Goal: Information Seeking & Learning: Compare options

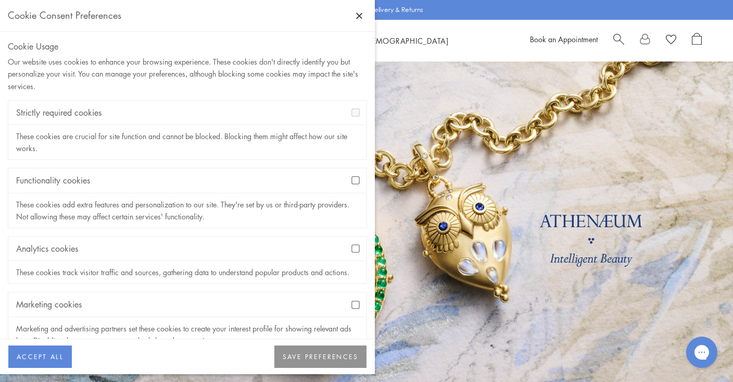
click at [315, 357] on button "SAVE PREFERENCES" at bounding box center [320, 356] width 92 height 23
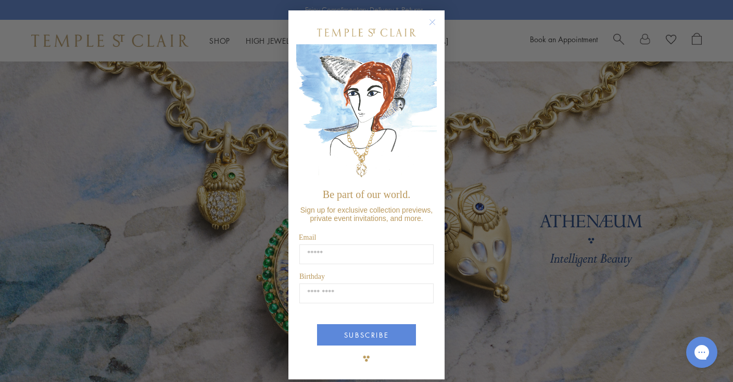
click at [433, 19] on circle "Close dialog" at bounding box center [432, 22] width 12 height 12
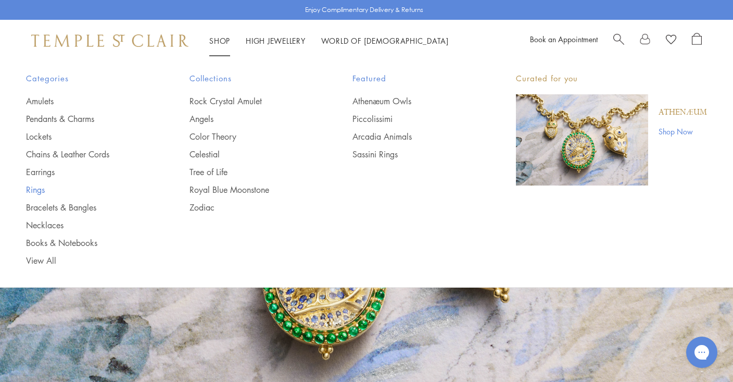
click at [33, 188] on link "Rings" at bounding box center [87, 189] width 122 height 11
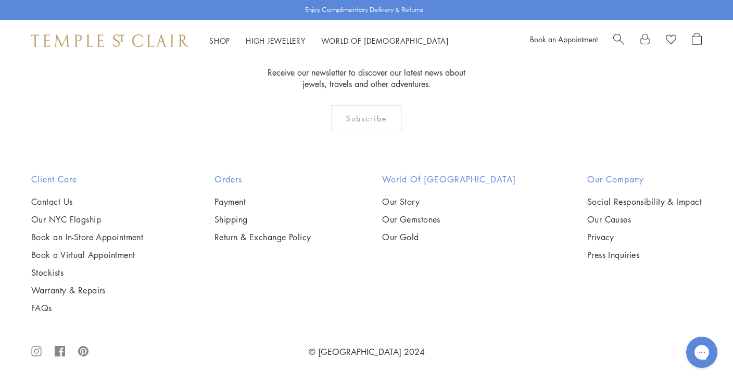
scroll to position [1766, 0]
click at [0, 0] on img at bounding box center [0, 0] width 0 height 0
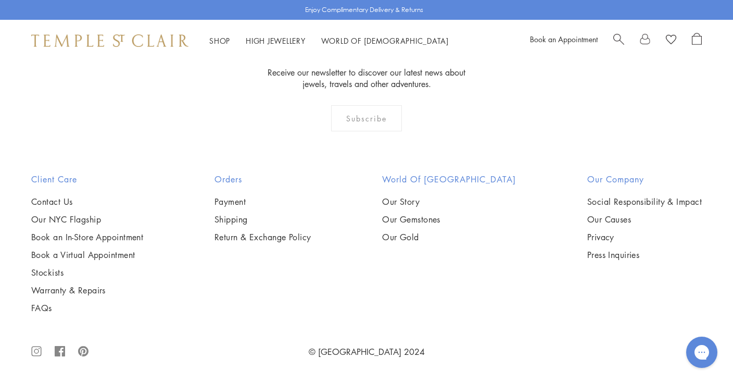
click at [0, 0] on img at bounding box center [0, 0] width 0 height 0
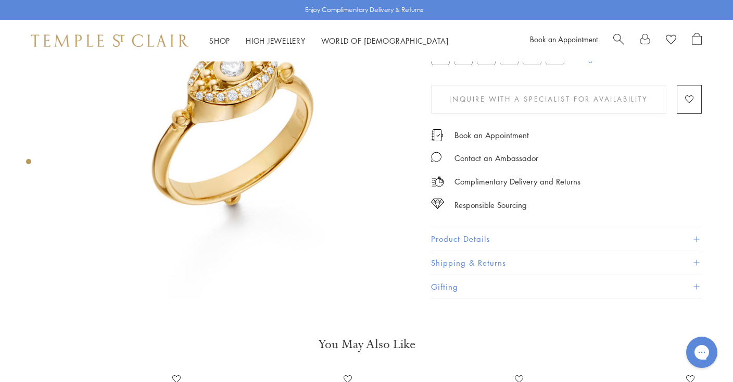
scroll to position [106, 0]
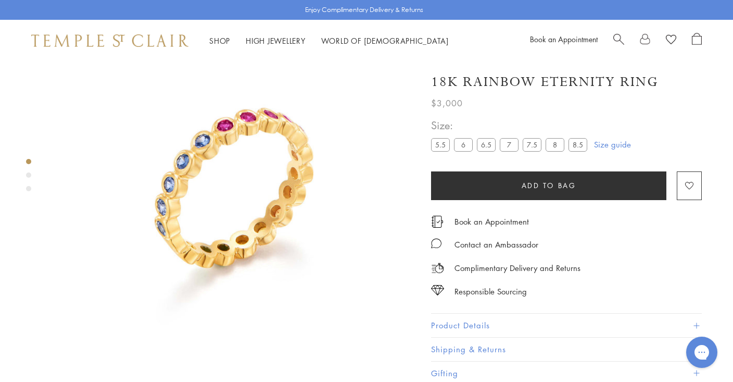
click at [28, 172] on div "Product gallery navigation" at bounding box center [28, 174] width 5 height 5
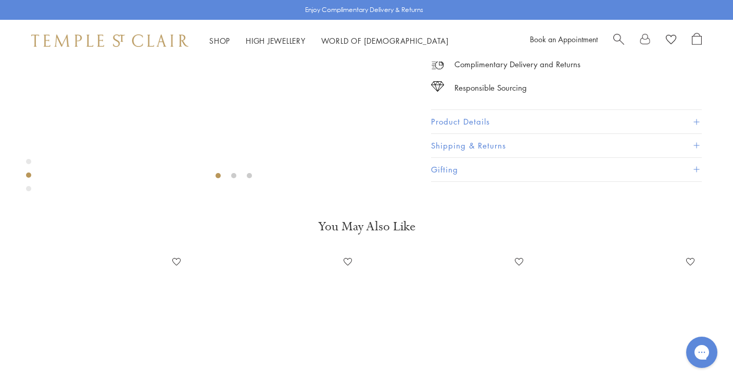
scroll to position [383, 0]
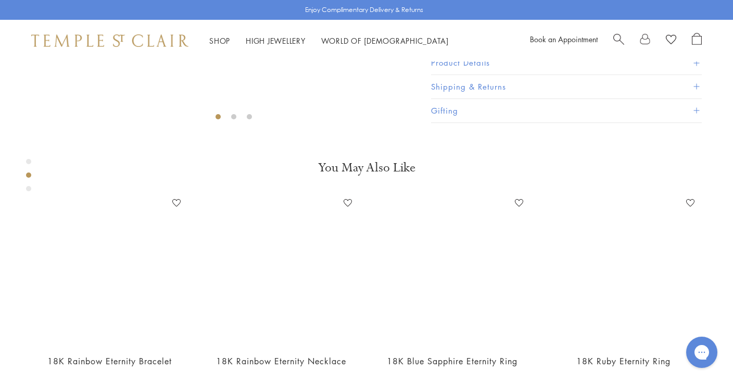
click at [29, 188] on div "Product gallery navigation" at bounding box center [28, 188] width 5 height 5
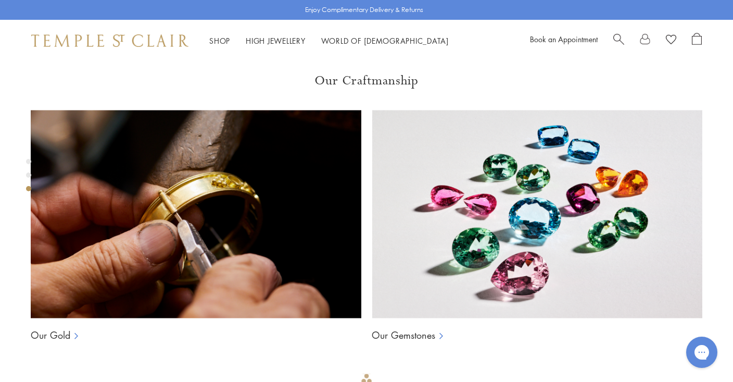
scroll to position [746, 0]
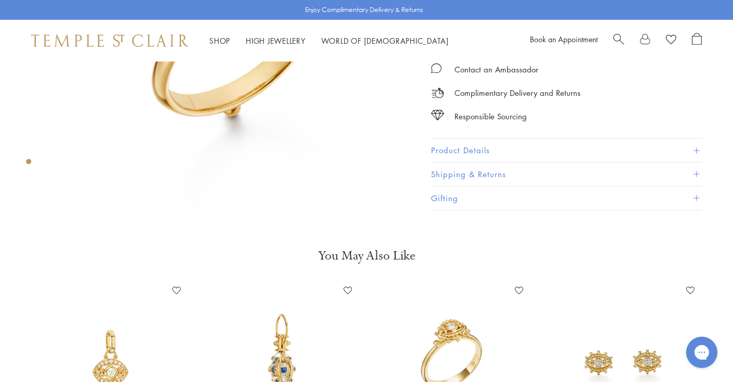
scroll to position [303, 0]
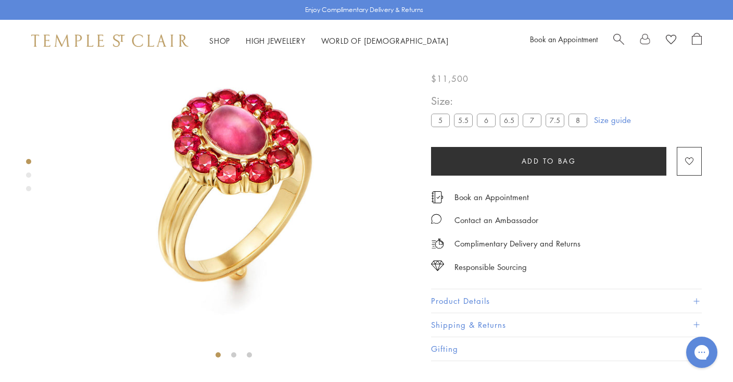
click at [29, 173] on div "Product gallery navigation" at bounding box center [28, 174] width 5 height 5
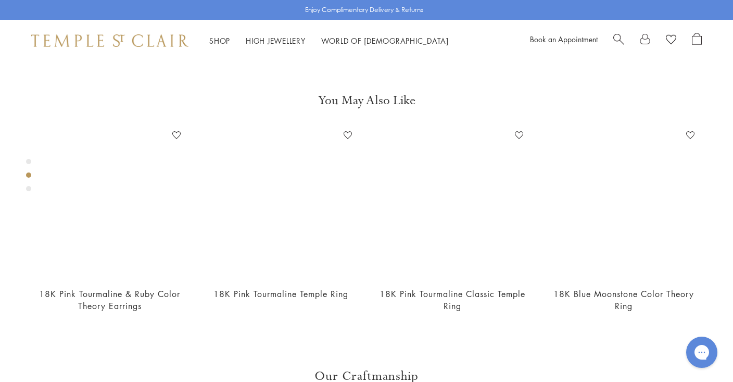
scroll to position [351, 0]
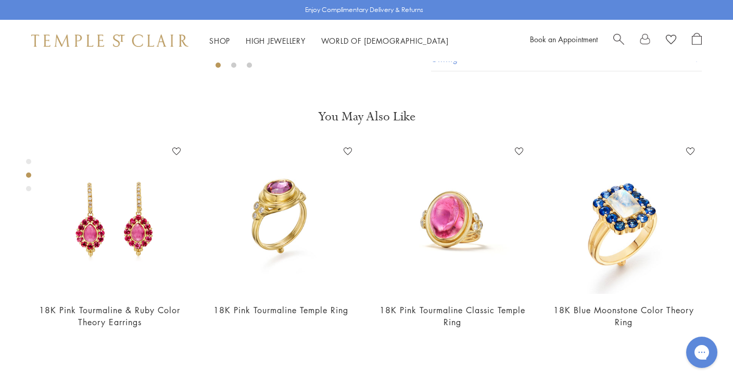
click at [28, 187] on div "Product gallery navigation" at bounding box center [28, 188] width 5 height 5
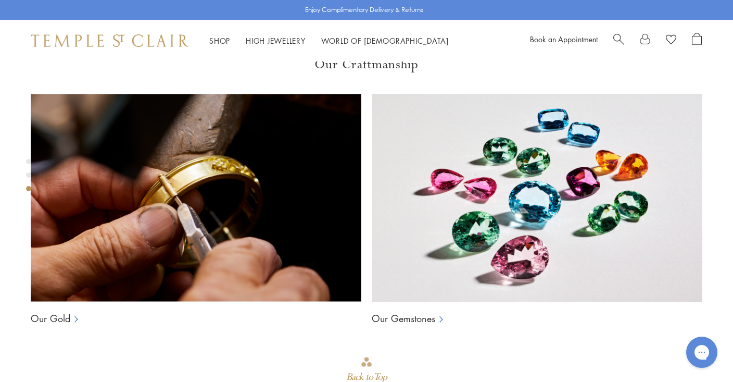
scroll to position [746, 0]
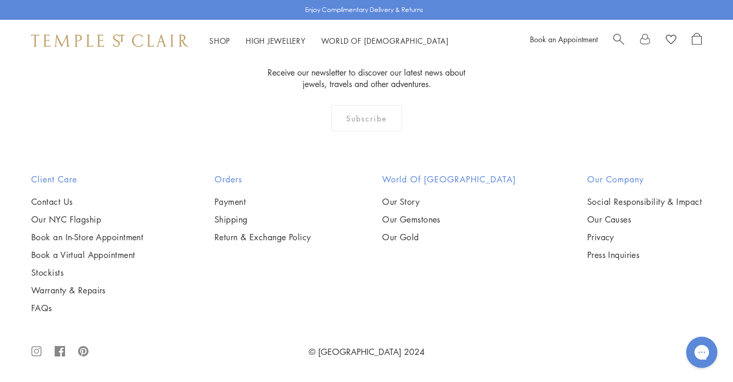
scroll to position [4626, 0]
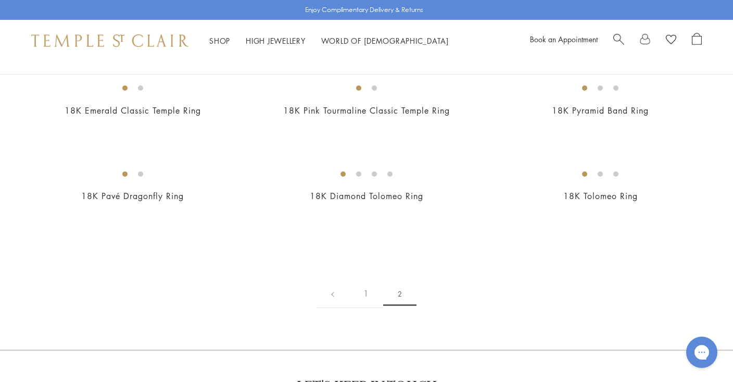
scroll to position [107, 0]
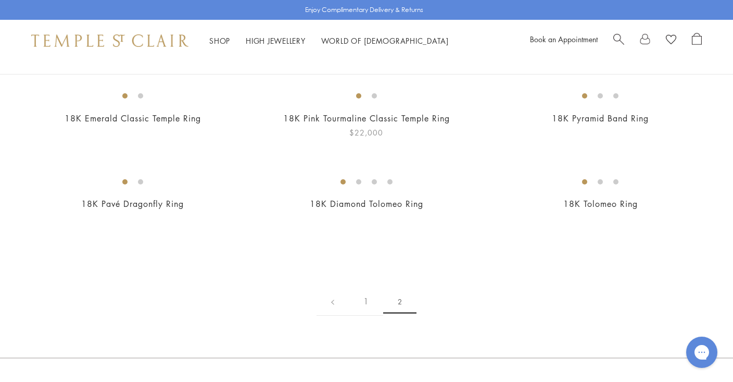
click at [0, 0] on img at bounding box center [0, 0] width 0 height 0
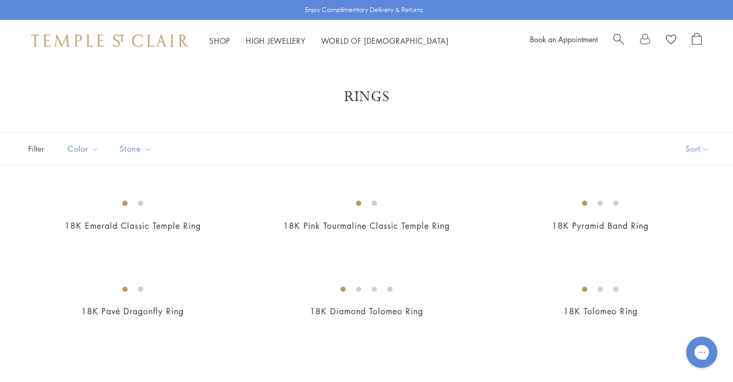
scroll to position [0, 0]
click at [616, 37] on span "Search" at bounding box center [618, 38] width 11 height 11
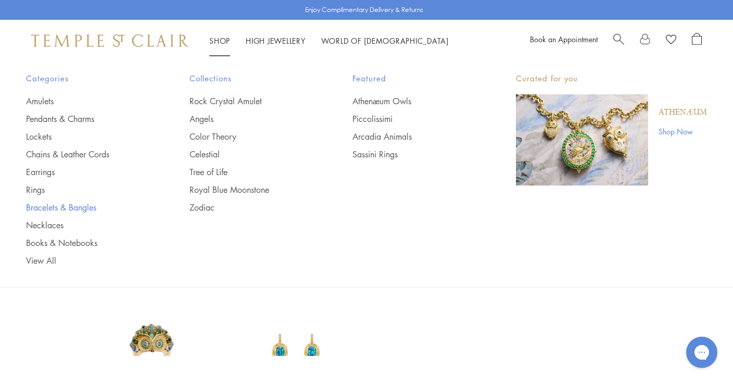
type input "*********"
click at [48, 206] on link "Bracelets & Bangles" at bounding box center [87, 206] width 122 height 11
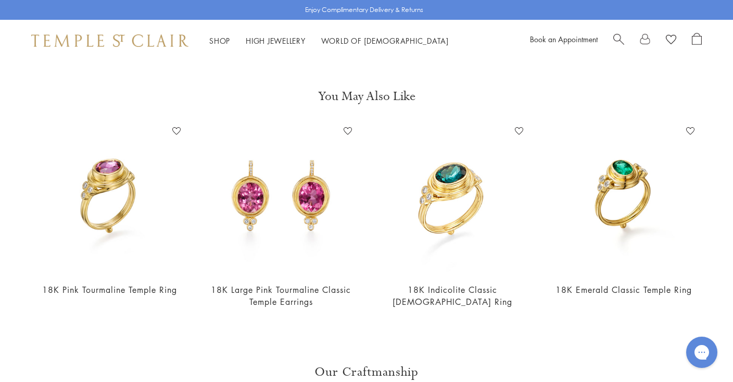
scroll to position [370, 0]
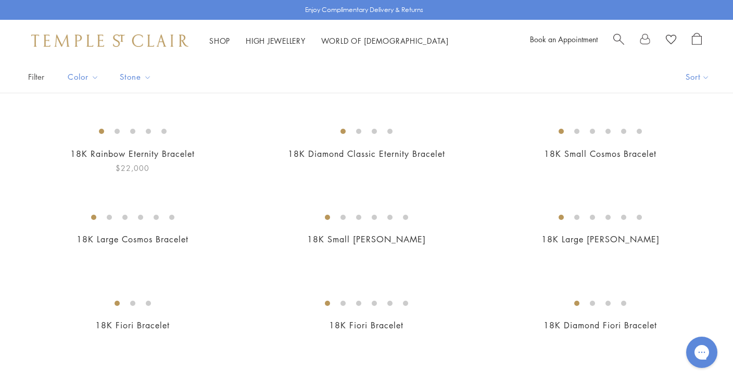
scroll to position [62, 0]
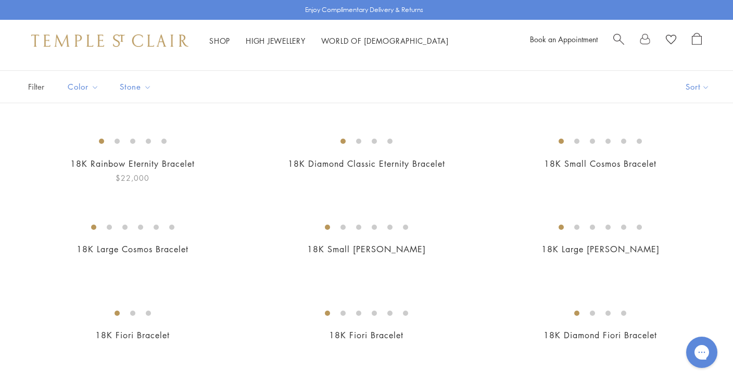
click at [0, 0] on img at bounding box center [0, 0] width 0 height 0
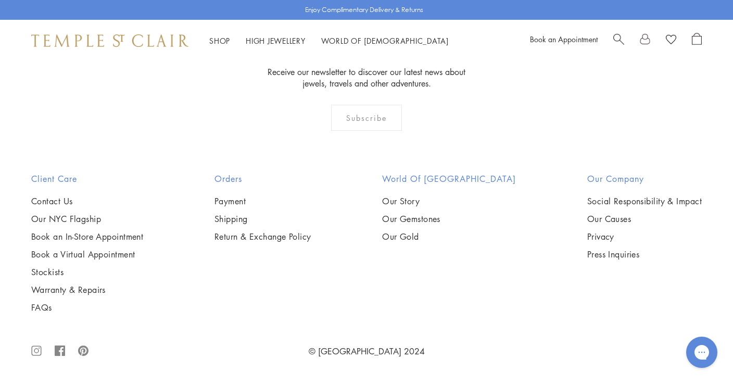
scroll to position [1517, 0]
click at [0, 0] on img at bounding box center [0, 0] width 0 height 0
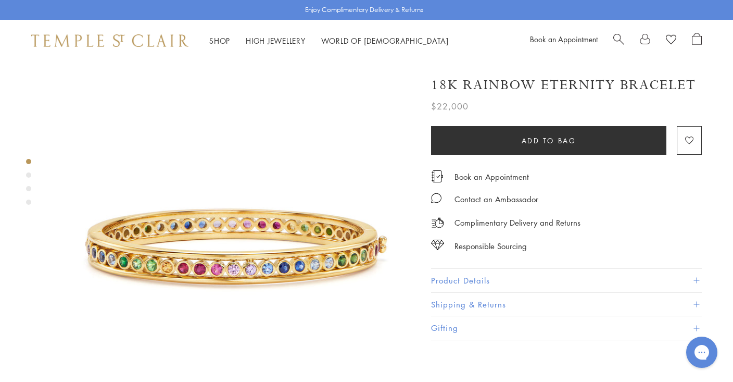
click at [29, 175] on div "Product gallery navigation" at bounding box center [28, 174] width 5 height 5
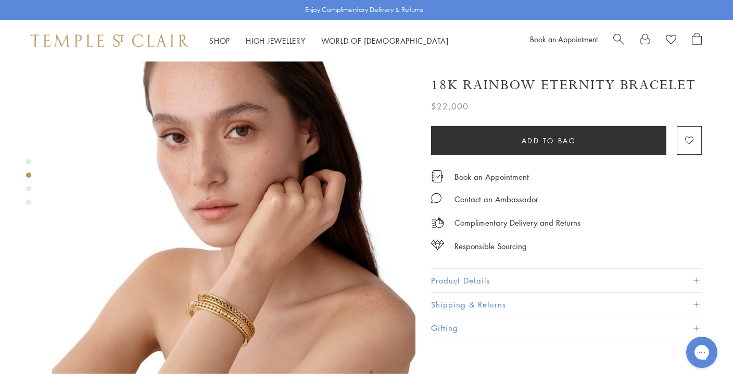
scroll to position [433, 0]
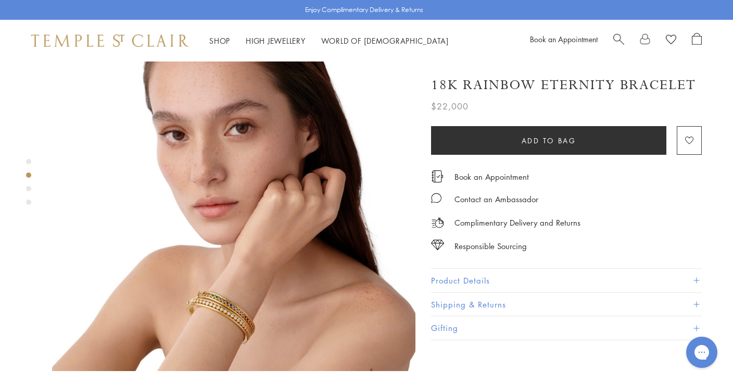
click at [27, 187] on div "Product gallery navigation" at bounding box center [28, 188] width 5 height 5
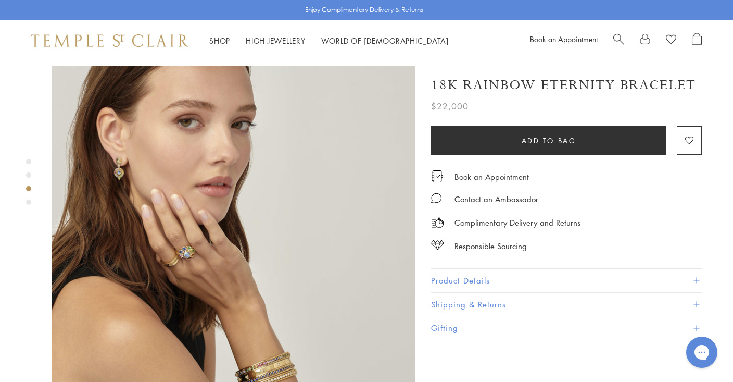
scroll to position [752, 0]
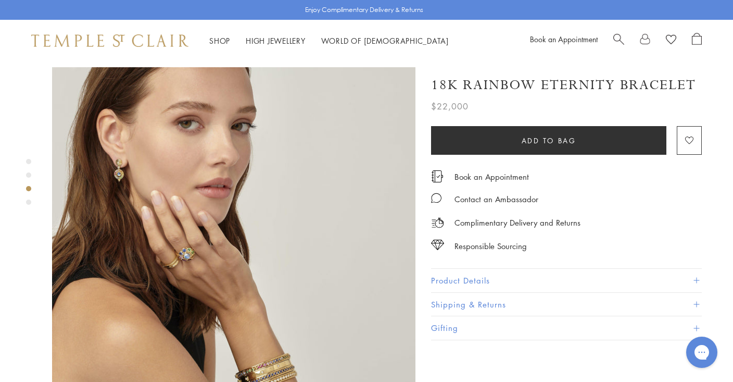
click at [181, 197] on img at bounding box center [233, 248] width 363 height 363
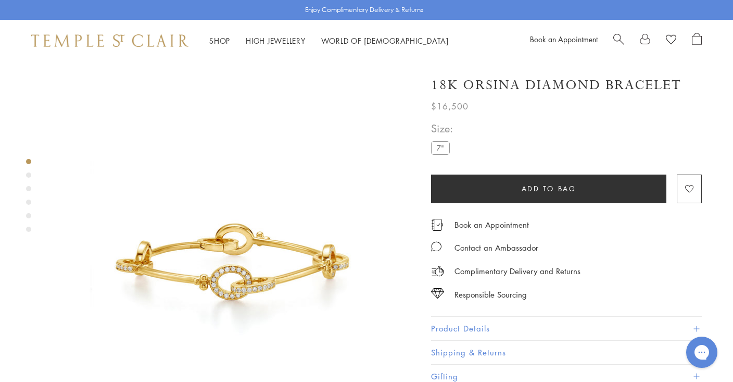
click at [28, 173] on div "Product gallery navigation" at bounding box center [28, 174] width 5 height 5
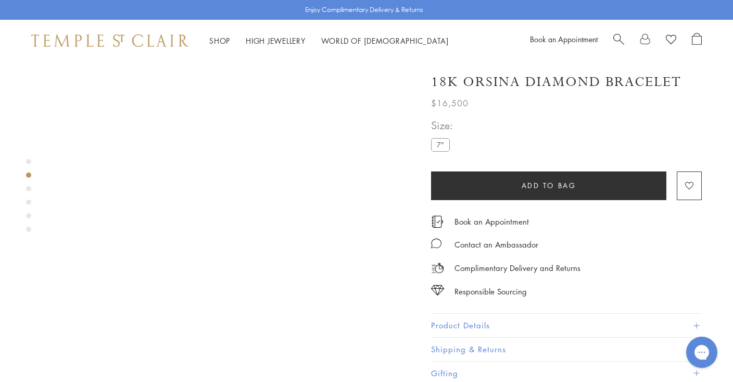
scroll to position [383, 0]
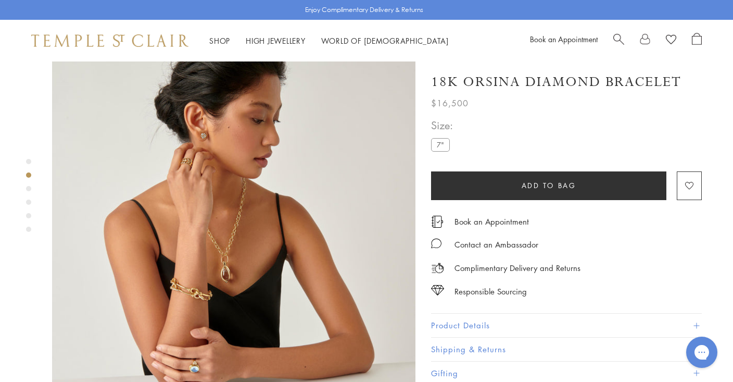
click at [29, 188] on div "Product gallery navigation" at bounding box center [28, 188] width 5 height 5
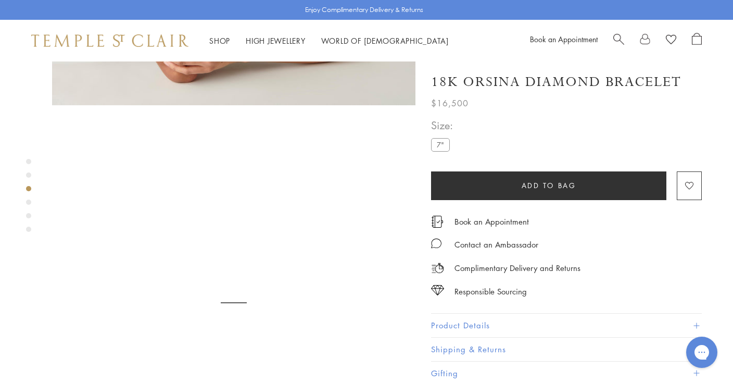
scroll to position [746, 0]
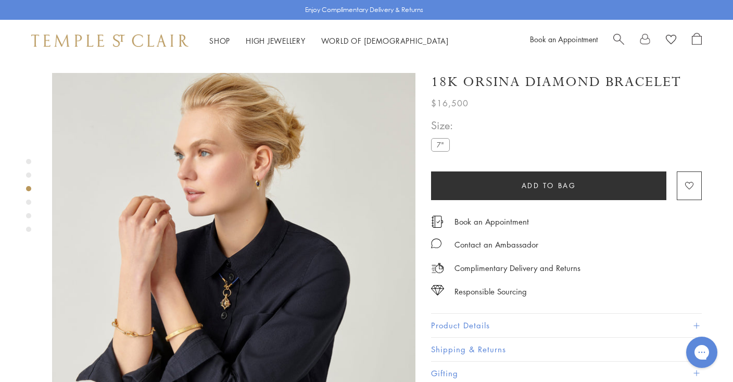
click at [27, 200] on div "Product gallery navigation" at bounding box center [28, 201] width 5 height 5
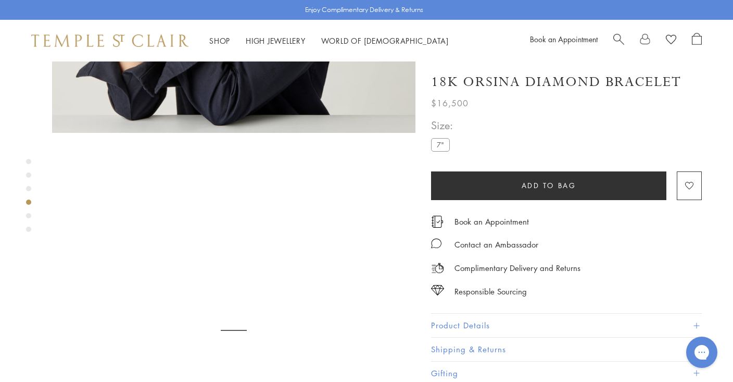
scroll to position [1110, 0]
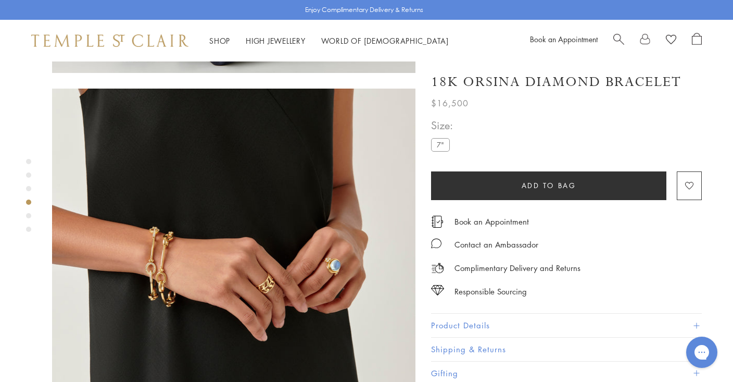
click at [29, 215] on div "Product gallery navigation" at bounding box center [28, 215] width 5 height 5
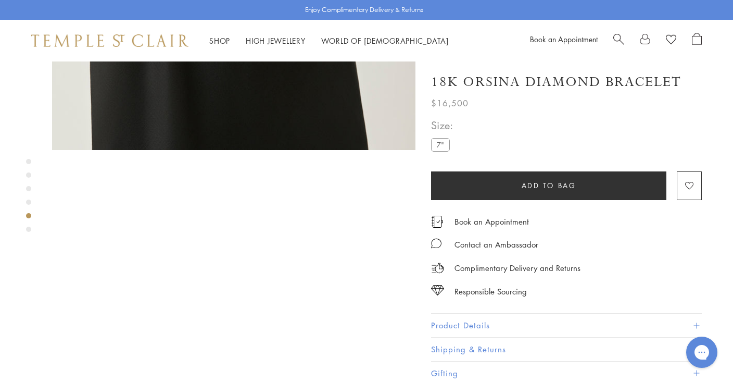
scroll to position [1473, 0]
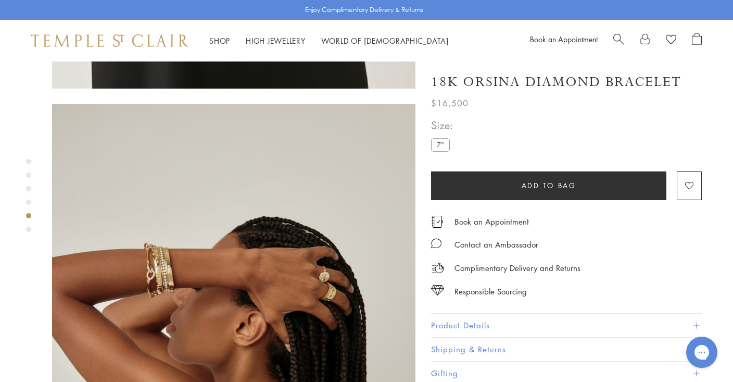
click at [28, 228] on div "Product gallery navigation" at bounding box center [28, 228] width 5 height 5
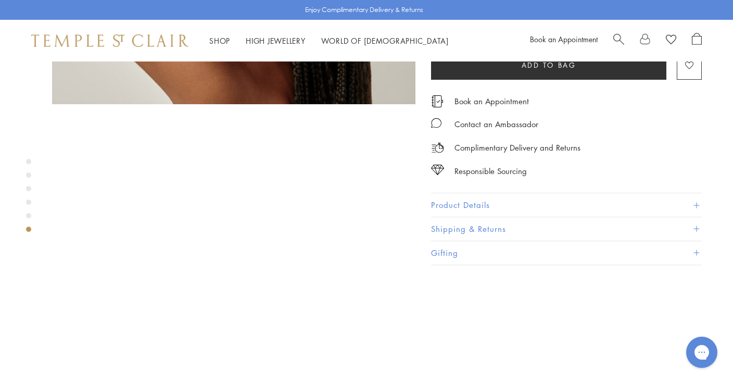
scroll to position [1818, 0]
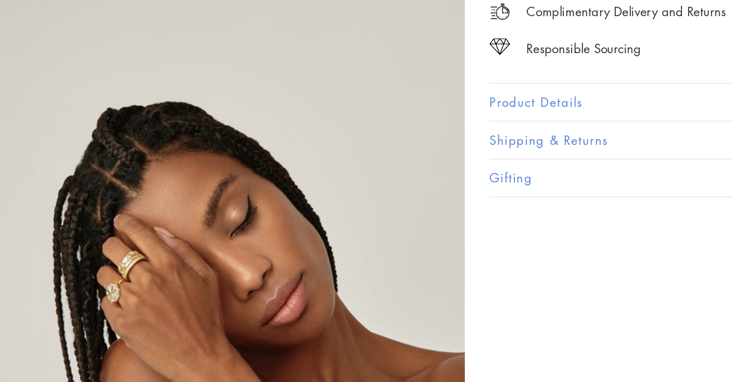
click at [199, 203] on img at bounding box center [233, 321] width 363 height 364
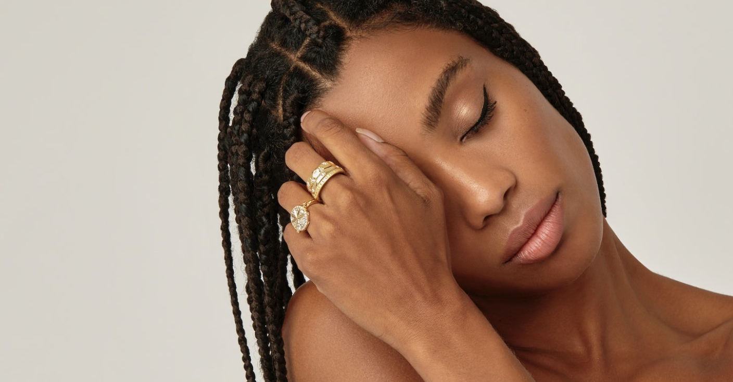
click at [242, 168] on img at bounding box center [367, 132] width 496 height 497
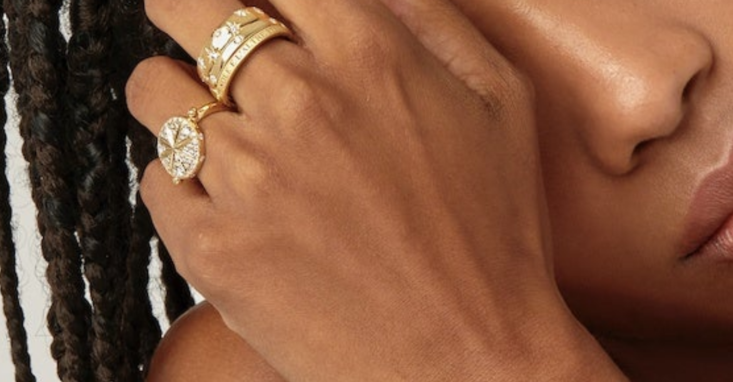
click at [242, 168] on img at bounding box center [372, 82] width 1221 height 1224
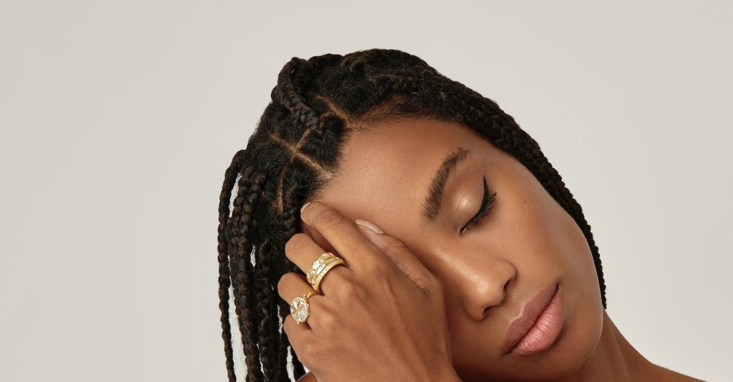
click at [242, 168] on img at bounding box center [367, 190] width 496 height 497
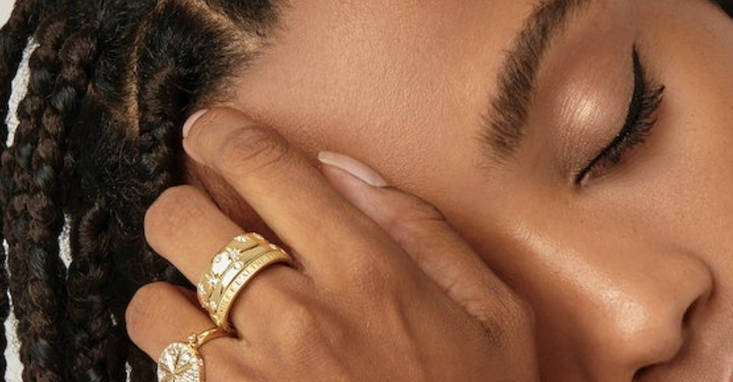
click at [242, 168] on img at bounding box center [372, 224] width 1221 height 1224
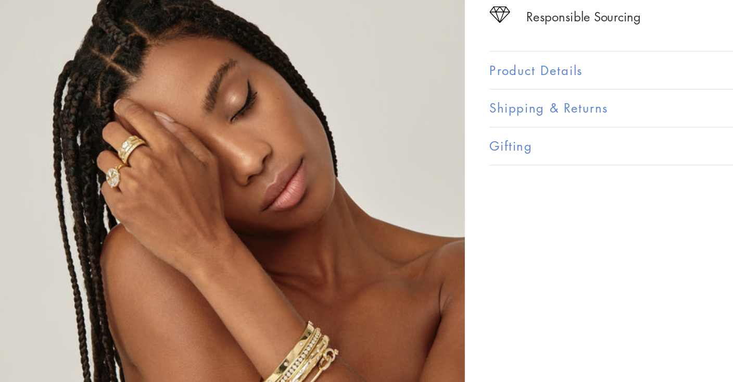
scroll to position [1918, 0]
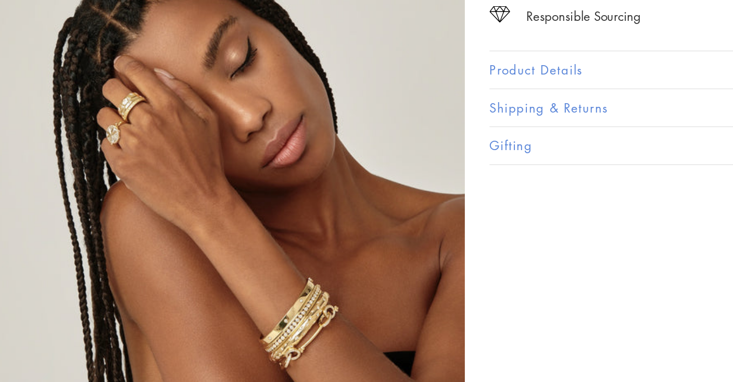
click at [207, 148] on img at bounding box center [233, 222] width 363 height 364
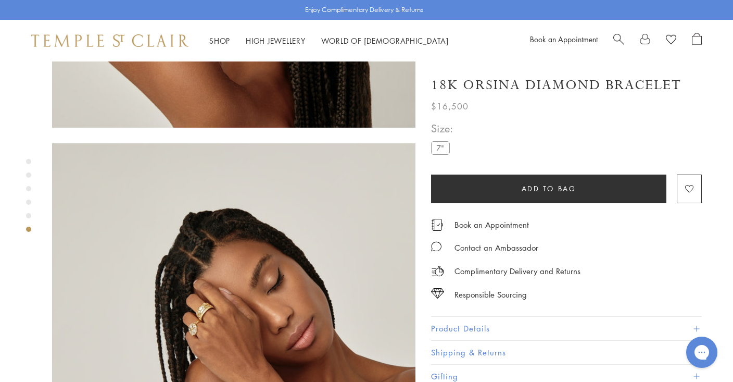
scroll to position [1809, 0]
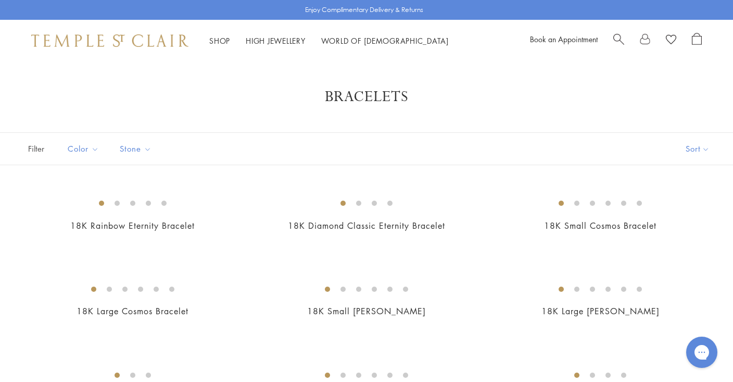
scroll to position [1517, 0]
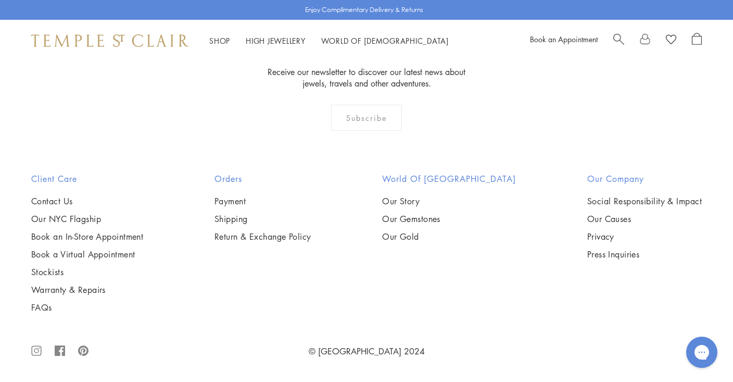
click at [0, 0] on img at bounding box center [0, 0] width 0 height 0
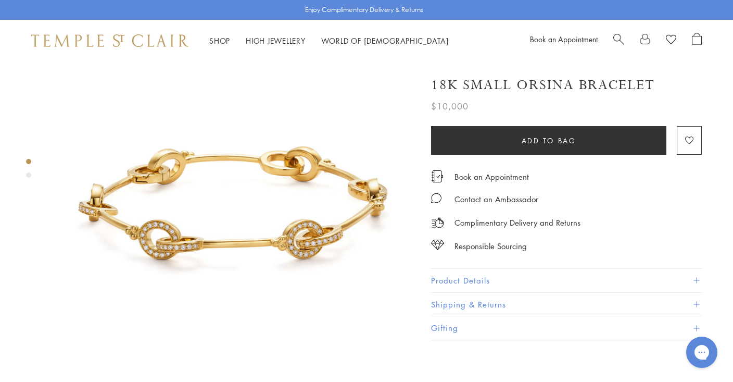
scroll to position [48, 0]
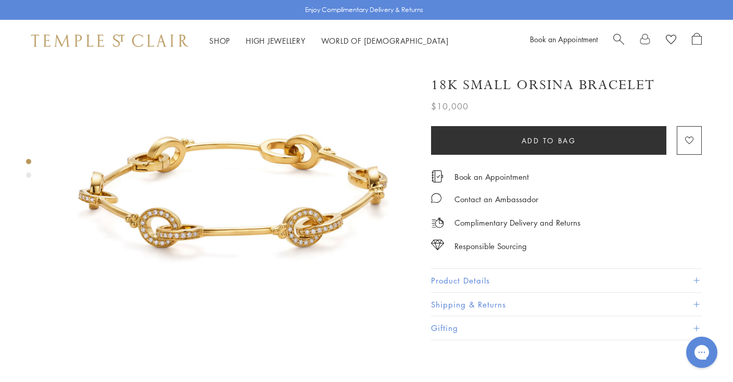
click at [27, 174] on div "Product gallery navigation" at bounding box center [28, 174] width 5 height 5
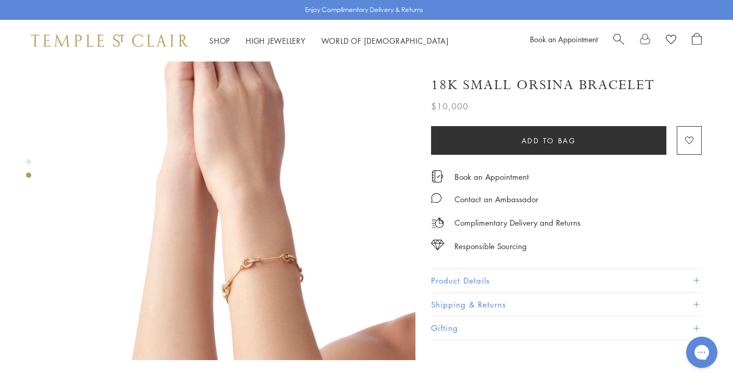
scroll to position [445, 0]
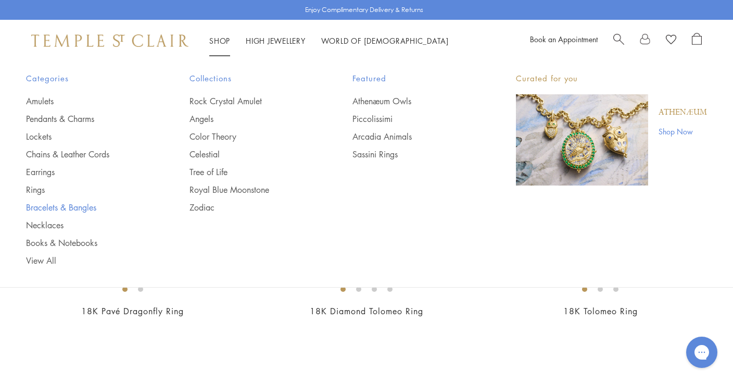
click at [42, 206] on link "Bracelets & Bangles" at bounding box center [87, 206] width 122 height 11
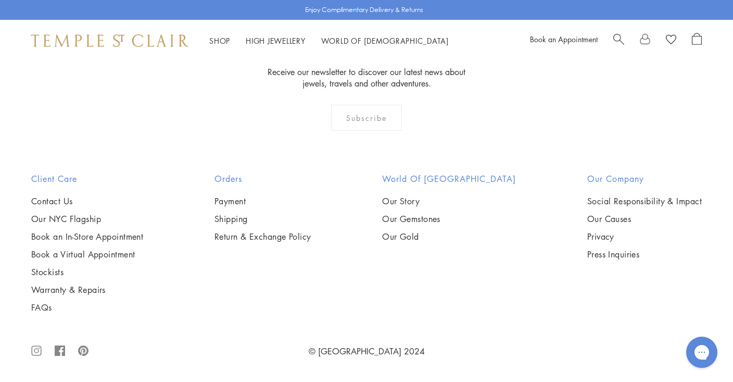
scroll to position [1989, 0]
click at [0, 0] on img at bounding box center [0, 0] width 0 height 0
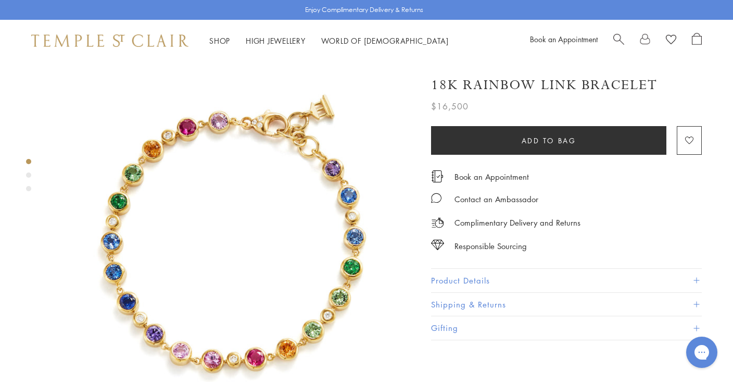
click at [28, 174] on div "Product gallery navigation" at bounding box center [28, 174] width 5 height 5
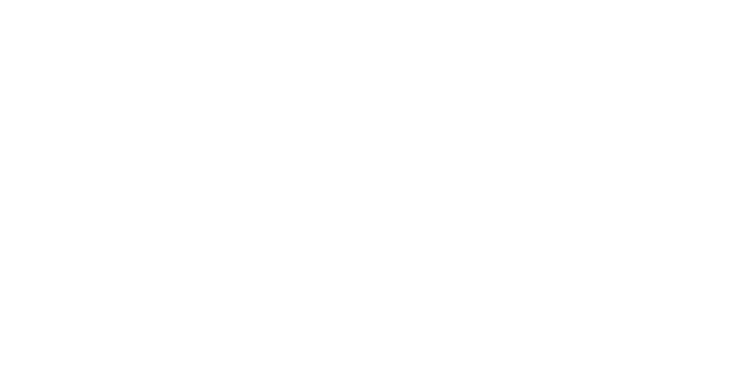
scroll to position [461, 2]
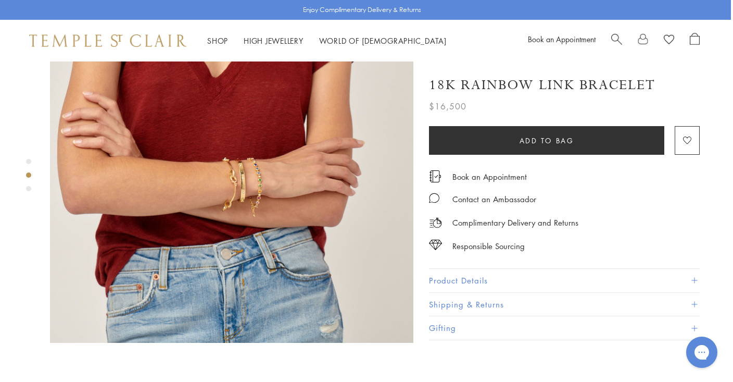
click at [28, 186] on div "Product gallery navigation" at bounding box center [28, 188] width 5 height 5
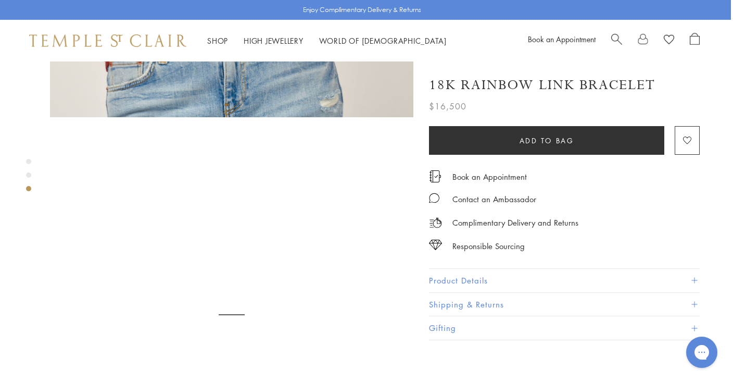
scroll to position [746, 2]
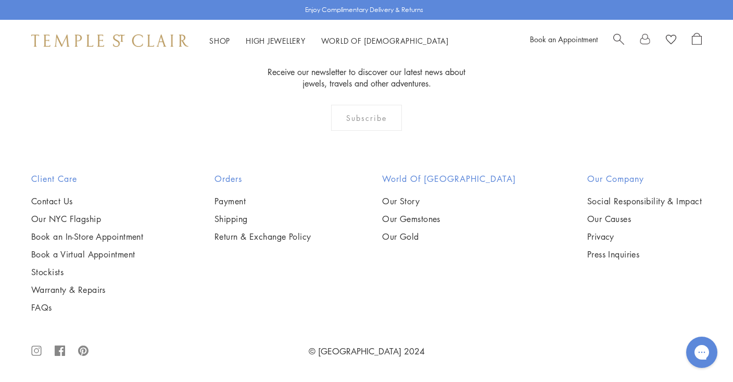
click at [0, 0] on img at bounding box center [0, 0] width 0 height 0
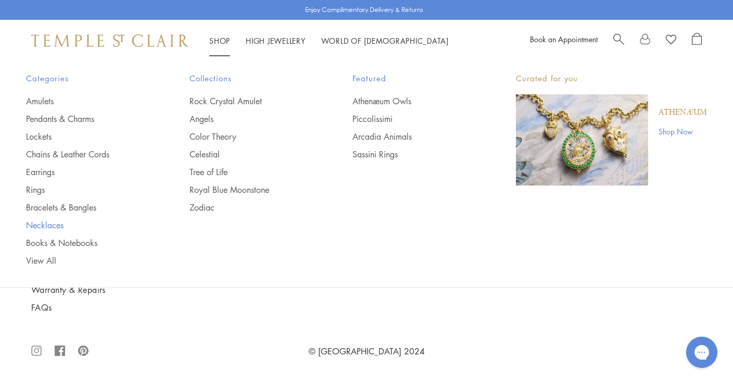
click at [47, 224] on link "Necklaces" at bounding box center [87, 224] width 122 height 11
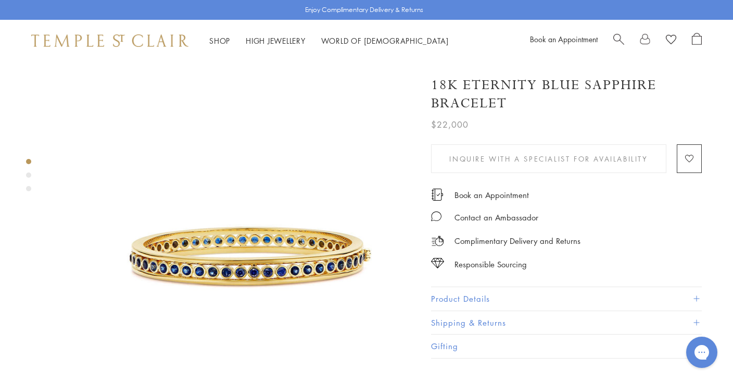
click at [28, 173] on div "Product gallery navigation" at bounding box center [28, 174] width 5 height 5
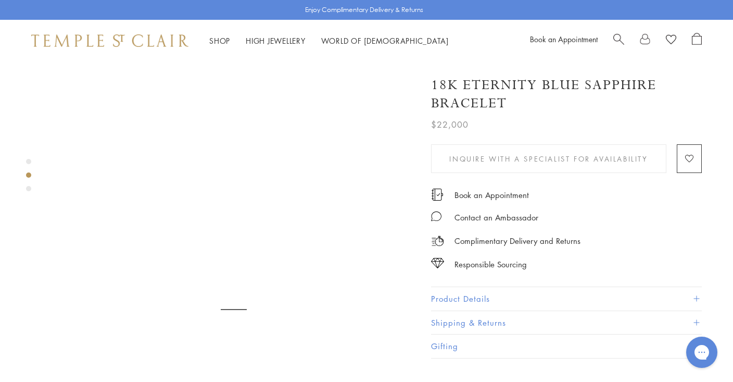
scroll to position [383, 0]
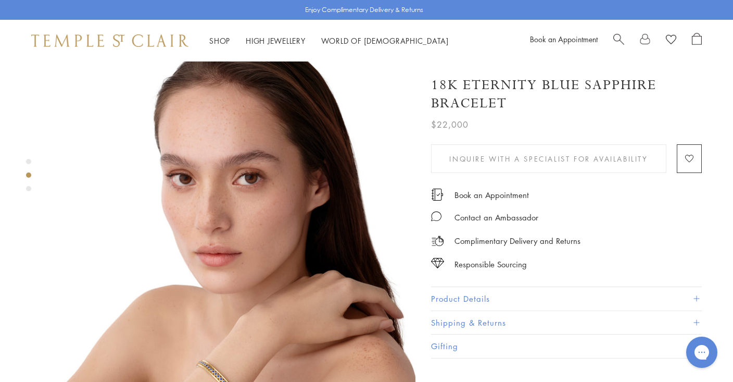
click at [27, 188] on div "Product gallery navigation" at bounding box center [28, 188] width 5 height 5
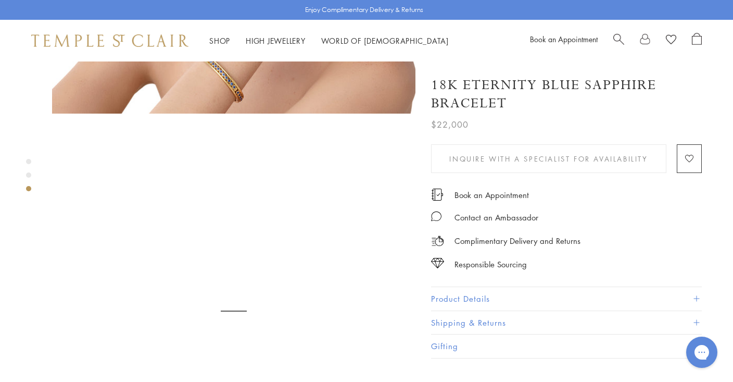
scroll to position [746, 0]
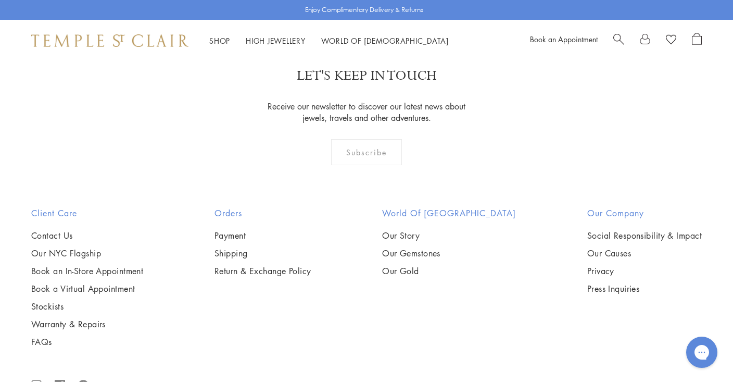
scroll to position [1261, 0]
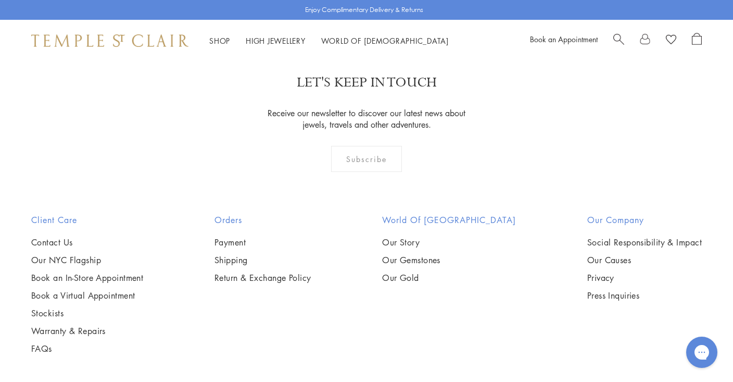
click at [0, 0] on img at bounding box center [0, 0] width 0 height 0
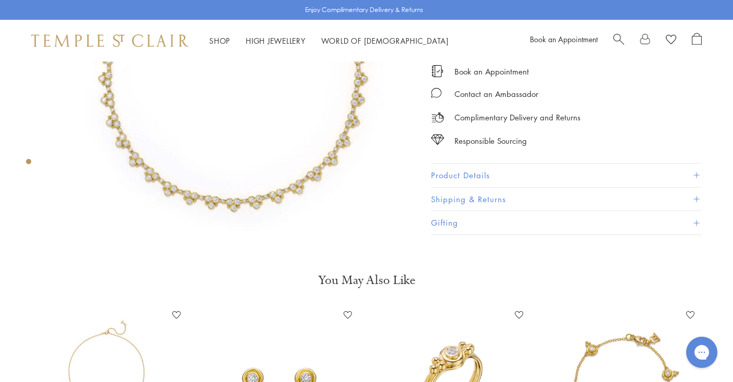
scroll to position [184, 0]
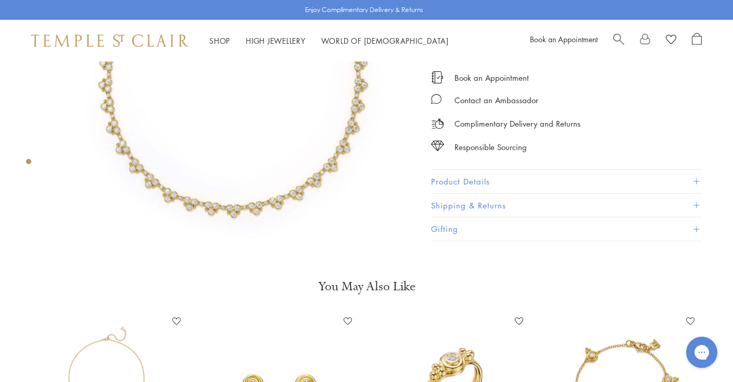
click at [431, 179] on button "Product Details" at bounding box center [566, 181] width 271 height 23
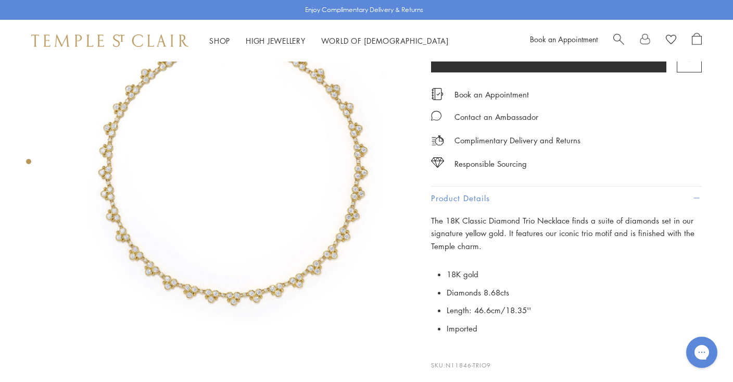
scroll to position [96, 1]
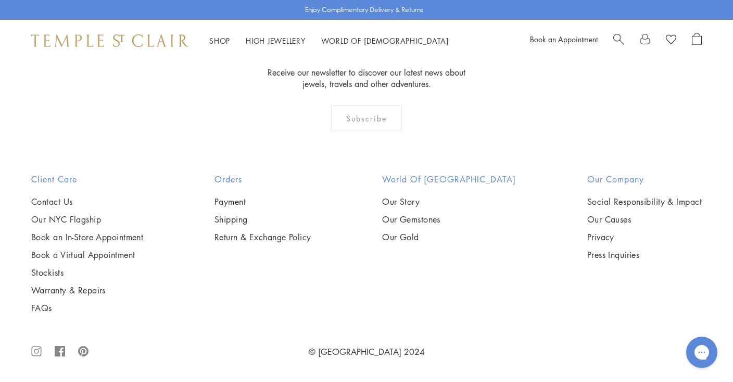
scroll to position [3363, 0]
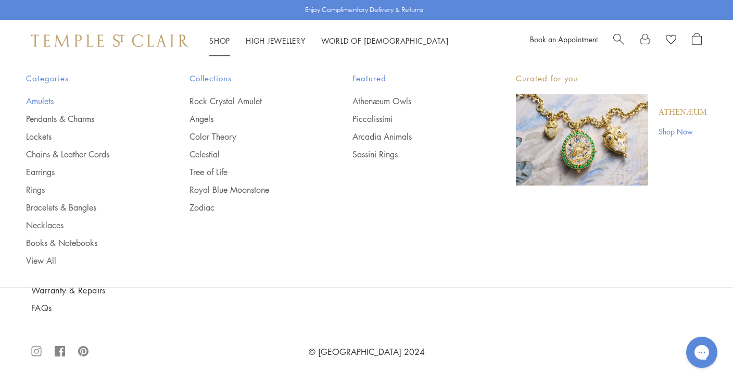
click at [37, 99] on link "Amulets" at bounding box center [87, 100] width 122 height 11
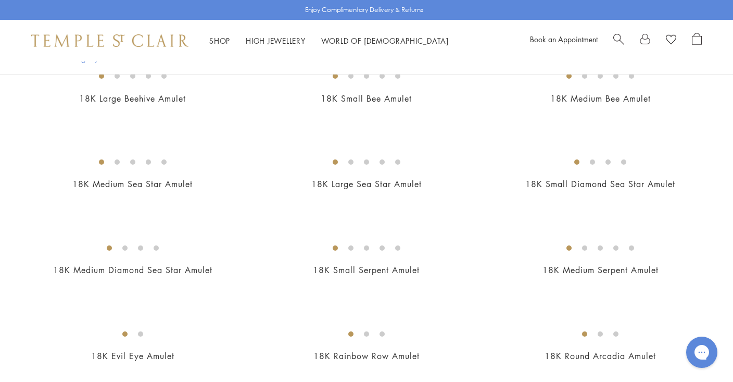
scroll to position [1503, 0]
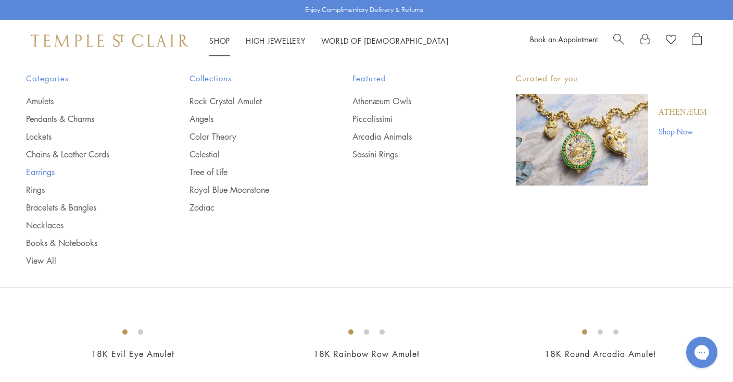
click at [39, 172] on link "Earrings" at bounding box center [87, 171] width 122 height 11
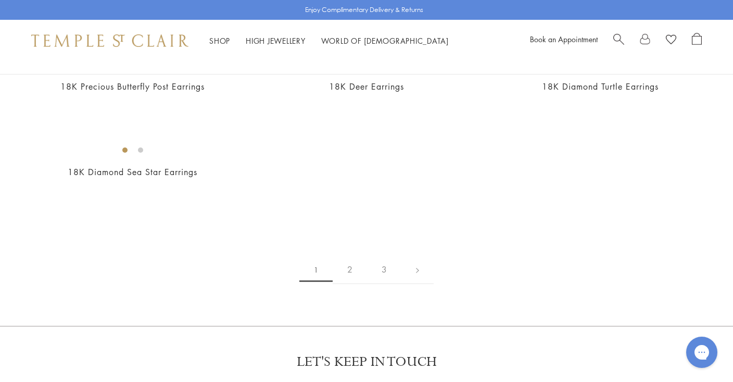
scroll to position [1517, 0]
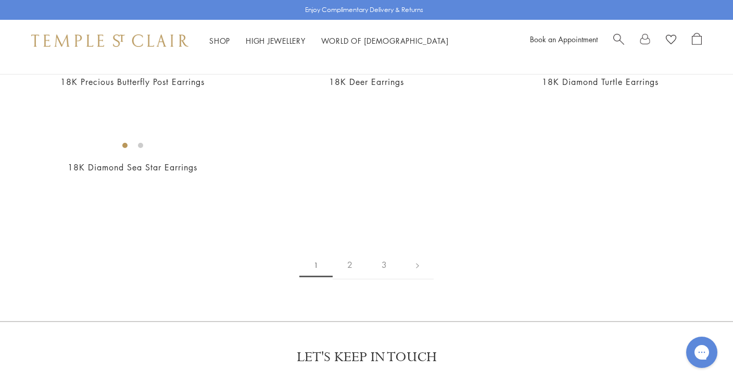
click at [0, 0] on img at bounding box center [0, 0] width 0 height 0
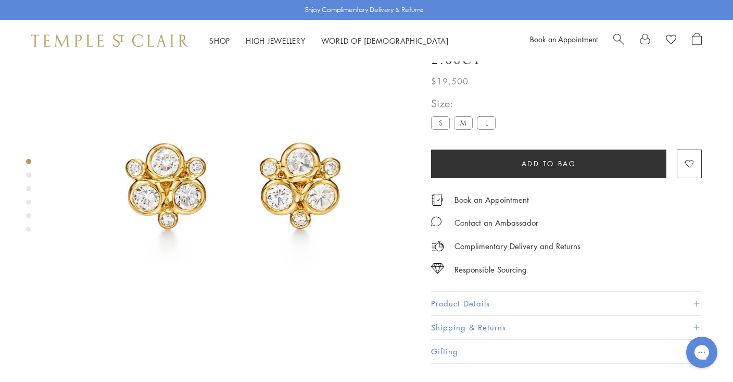
click at [28, 173] on div "Product gallery navigation" at bounding box center [28, 174] width 5 height 5
click at [30, 189] on div "Product gallery navigation" at bounding box center [28, 188] width 5 height 5
click at [30, 200] on div "Product gallery navigation" at bounding box center [28, 201] width 5 height 5
click at [29, 213] on div "Product gallery navigation" at bounding box center [28, 215] width 5 height 5
click at [29, 228] on div "Product gallery navigation" at bounding box center [28, 228] width 5 height 5
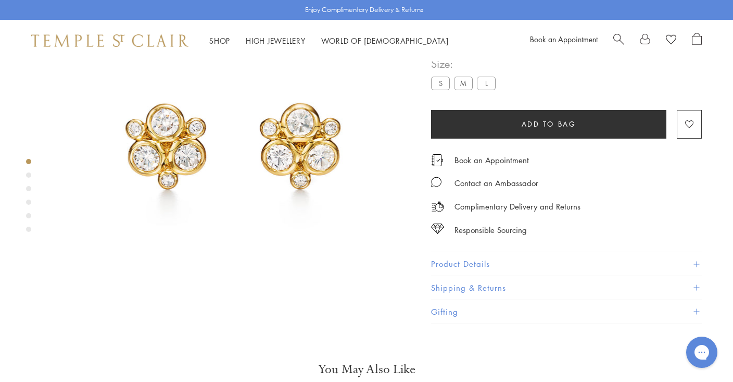
scroll to position [88, 0]
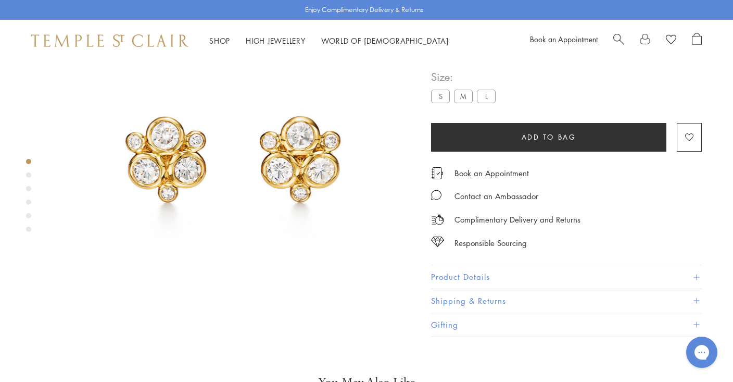
scroll to position [61, 0]
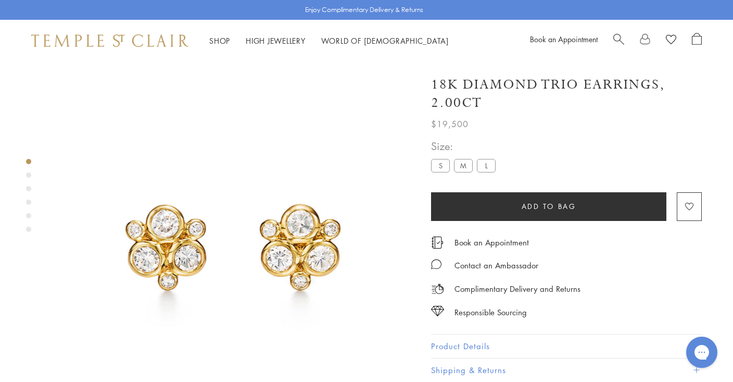
scroll to position [61, 0]
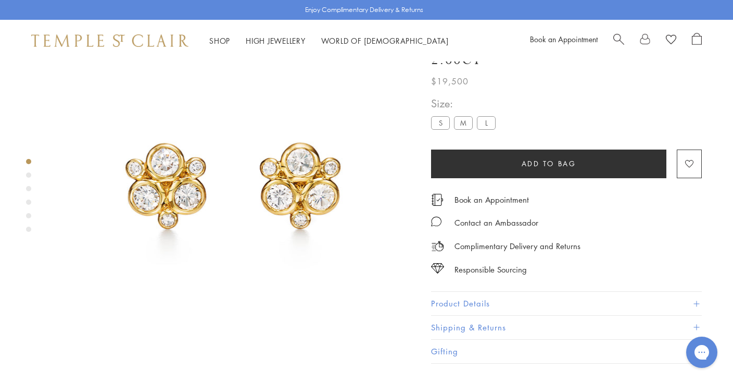
click at [28, 174] on div "Product gallery navigation" at bounding box center [28, 174] width 5 height 5
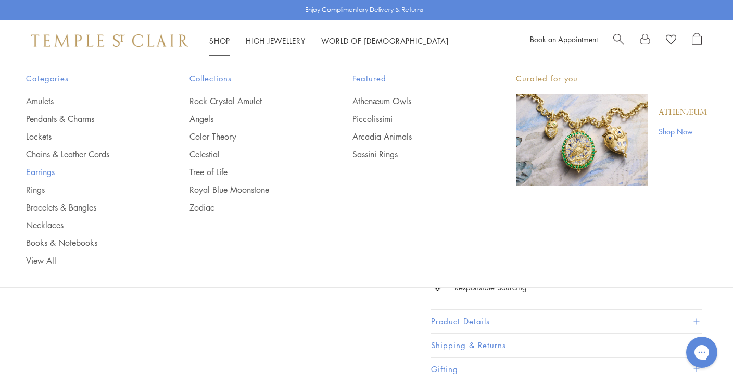
click at [39, 170] on link "Earrings" at bounding box center [87, 171] width 122 height 11
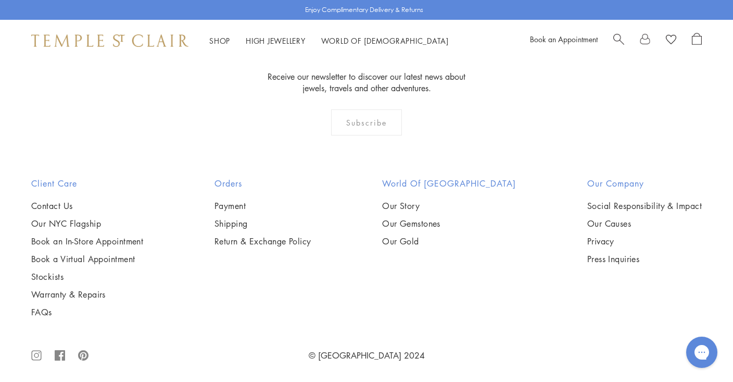
scroll to position [1830, 0]
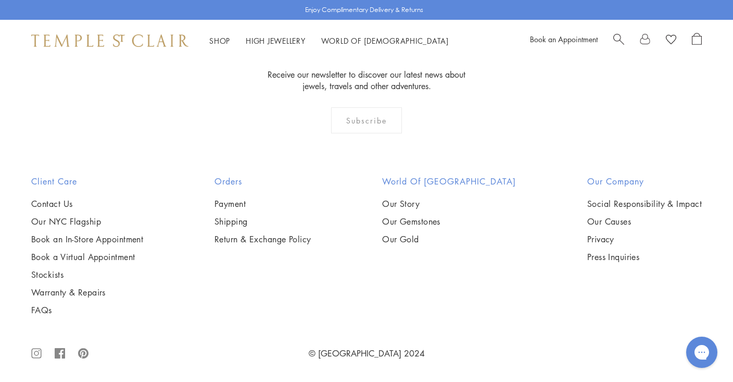
click at [0, 0] on img at bounding box center [0, 0] width 0 height 0
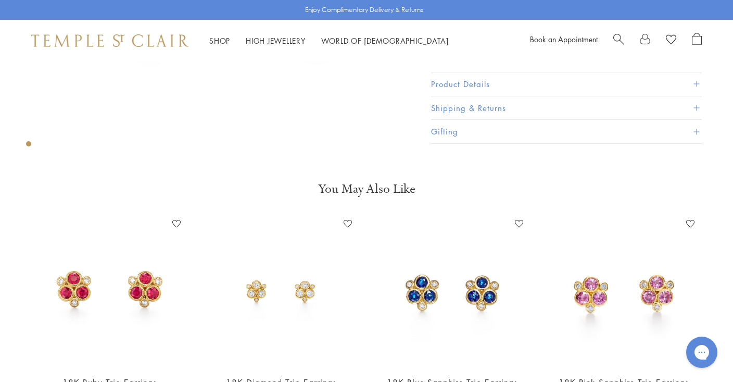
scroll to position [283, 0]
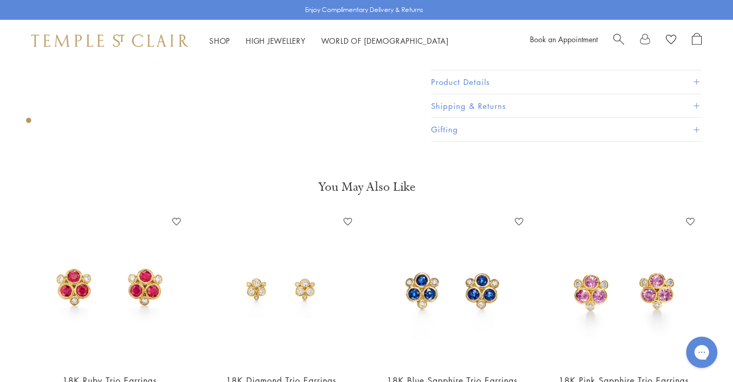
click at [585, 286] on img at bounding box center [623, 288] width 150 height 150
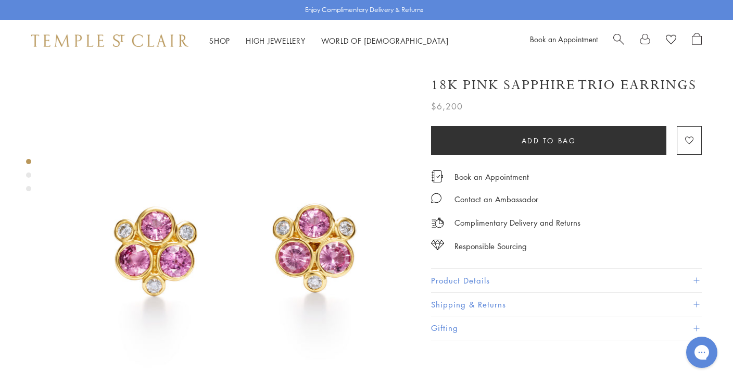
click at [29, 174] on div "Product gallery navigation" at bounding box center [28, 174] width 5 height 5
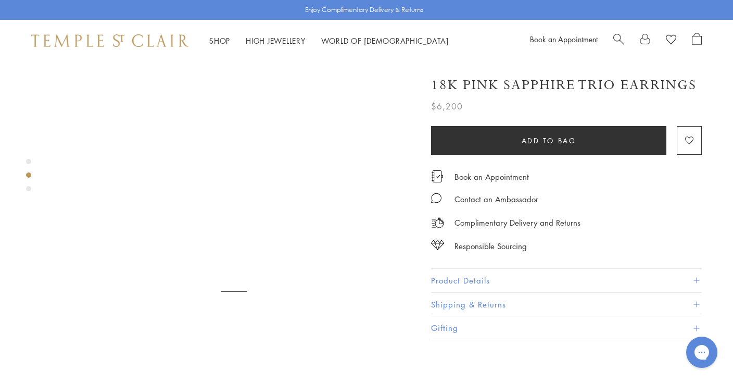
scroll to position [383, 0]
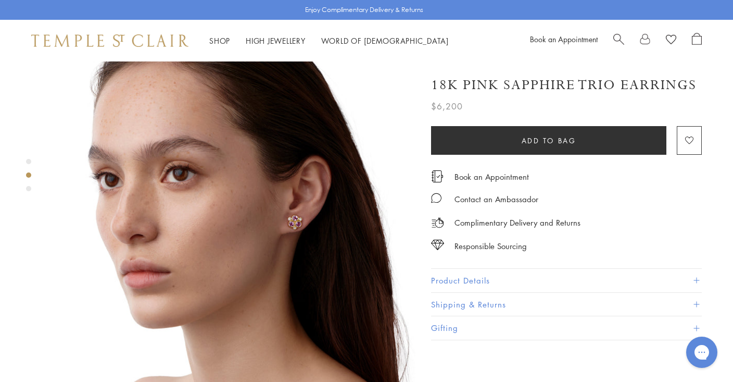
click at [298, 174] on img at bounding box center [233, 238] width 363 height 363
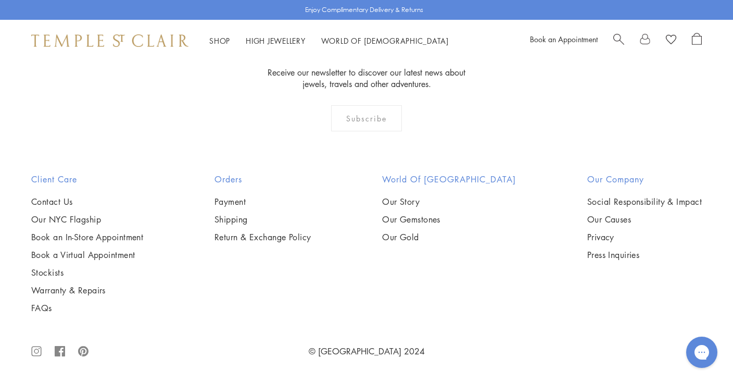
scroll to position [2356, 0]
click at [0, 0] on img at bounding box center [0, 0] width 0 height 0
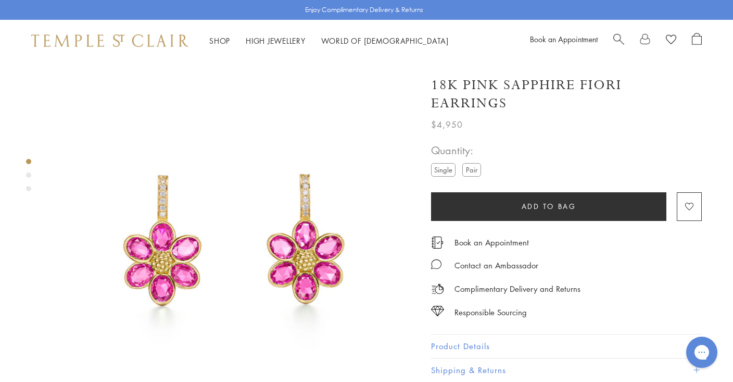
click at [30, 174] on div "Product gallery navigation" at bounding box center [28, 174] width 5 height 5
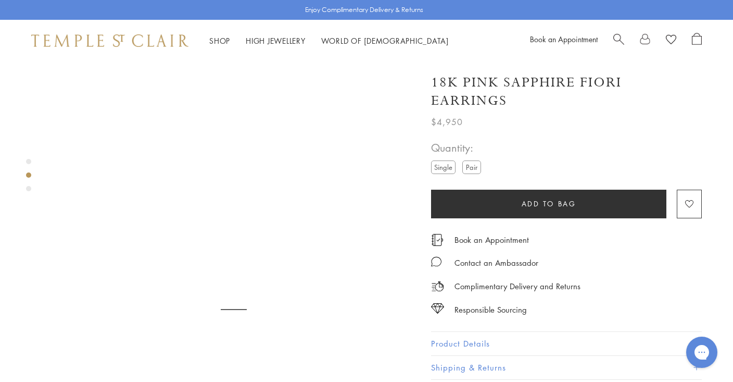
scroll to position [383, 0]
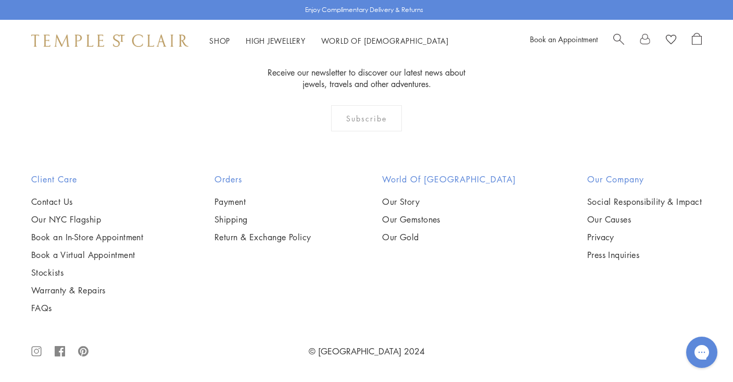
scroll to position [3521, 0]
click at [0, 0] on img at bounding box center [0, 0] width 0 height 0
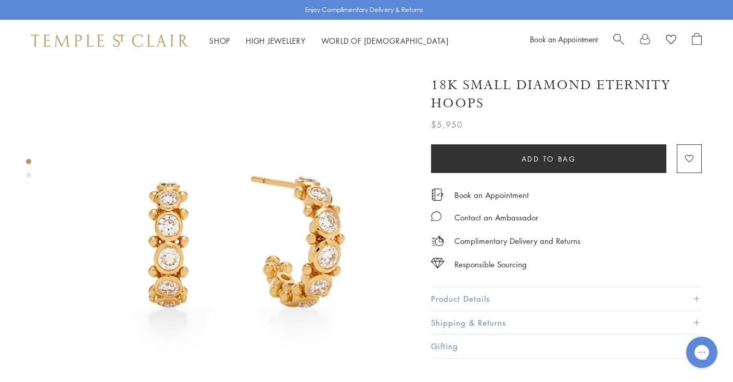
click at [29, 174] on div "Product gallery navigation" at bounding box center [28, 174] width 5 height 5
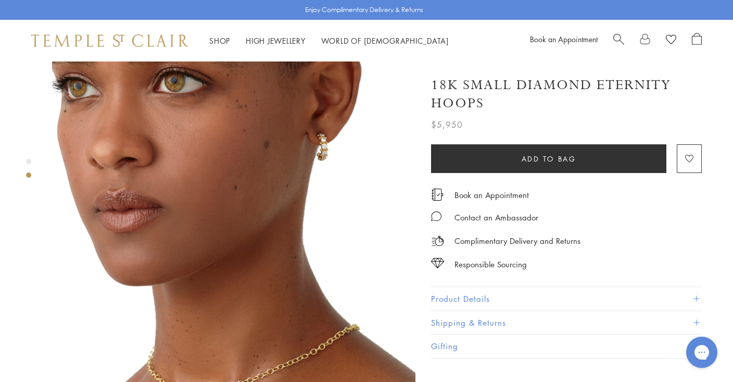
scroll to position [413, 0]
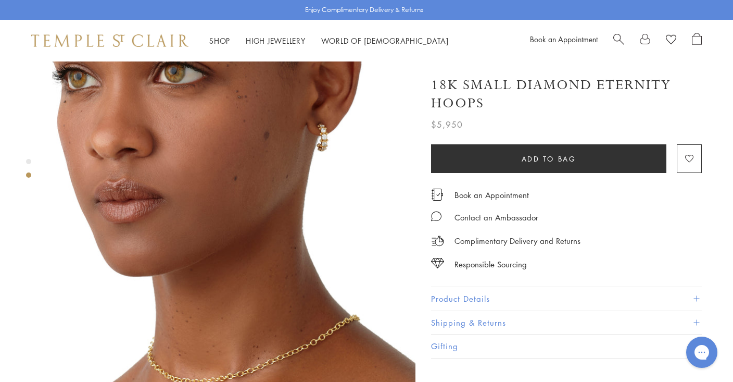
click at [437, 292] on button "Product Details" at bounding box center [566, 298] width 271 height 23
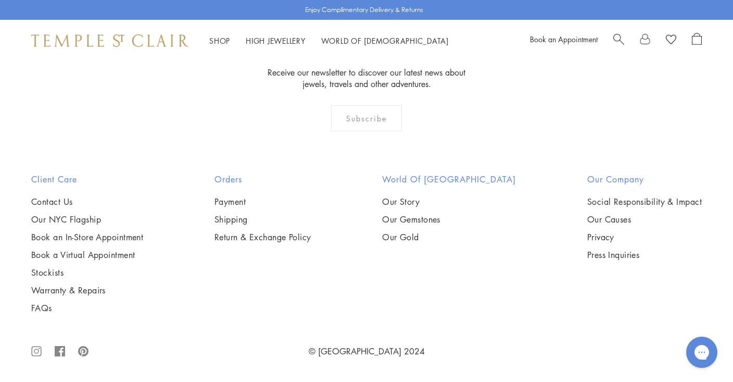
scroll to position [5085, 0]
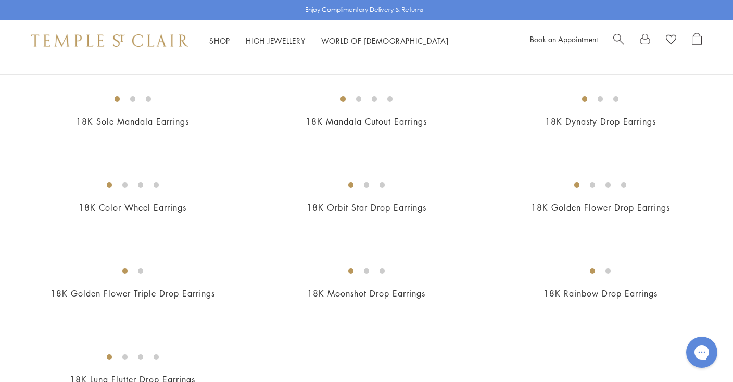
scroll to position [1251, 0]
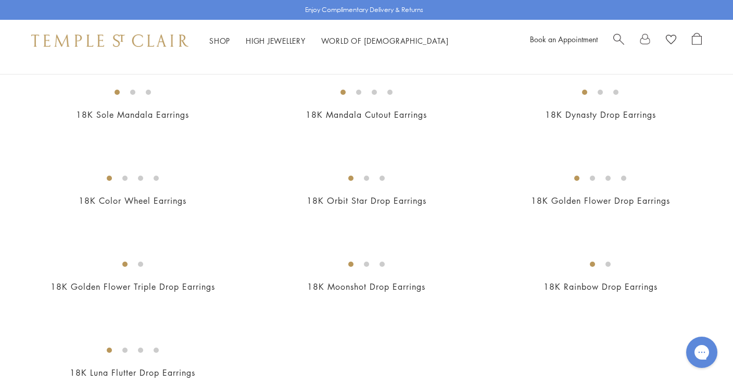
click at [0, 0] on img at bounding box center [0, 0] width 0 height 0
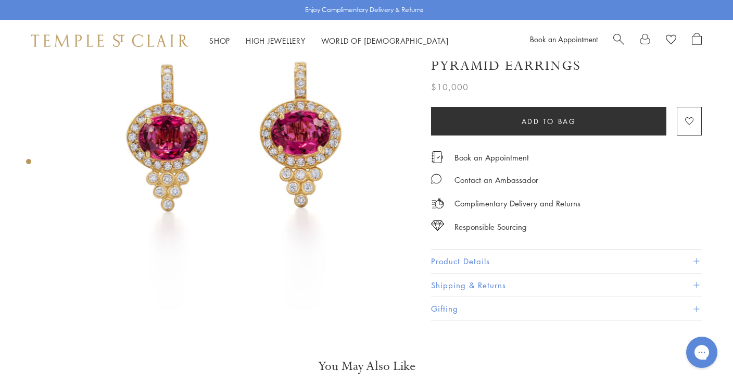
scroll to position [113, 0]
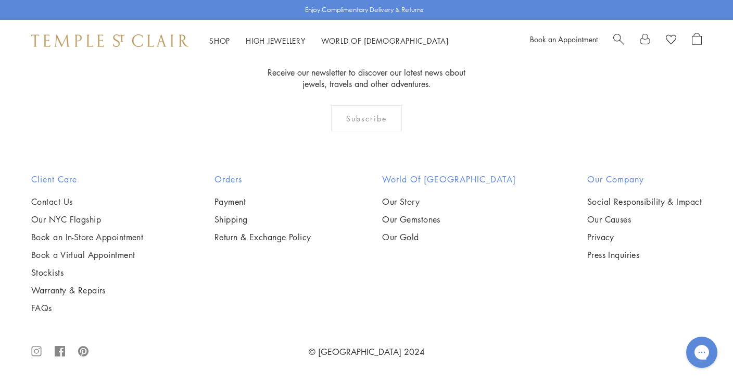
scroll to position [1840, 0]
click at [0, 0] on img at bounding box center [0, 0] width 0 height 0
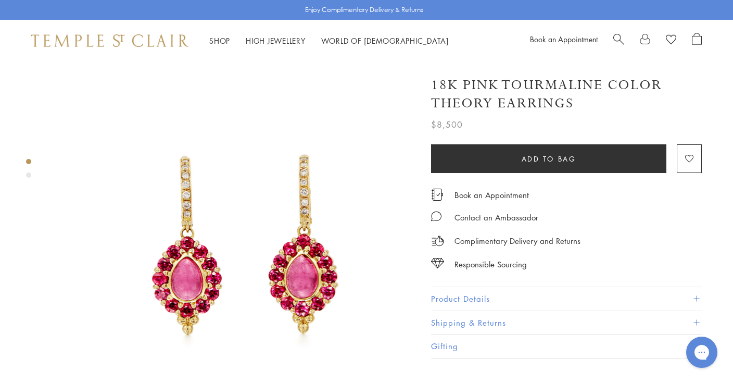
click at [29, 176] on div "Product gallery navigation" at bounding box center [28, 174] width 5 height 5
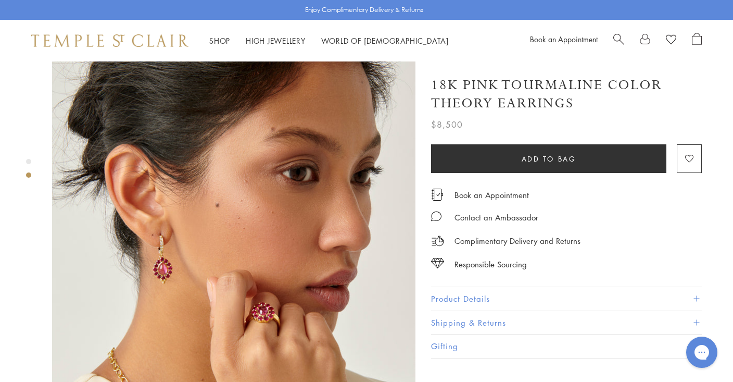
scroll to position [293, 0]
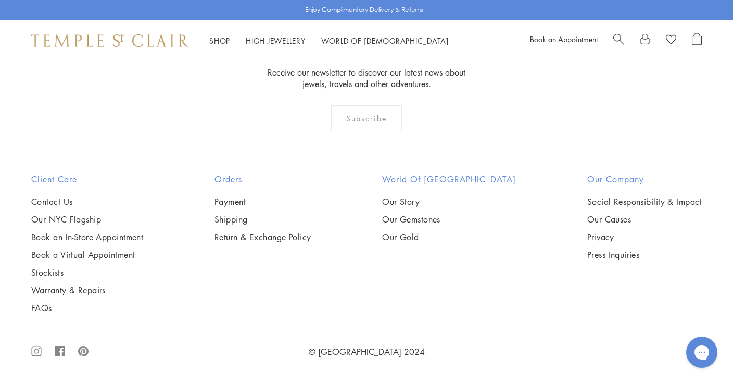
scroll to position [1807, 0]
click at [0, 0] on img at bounding box center [0, 0] width 0 height 0
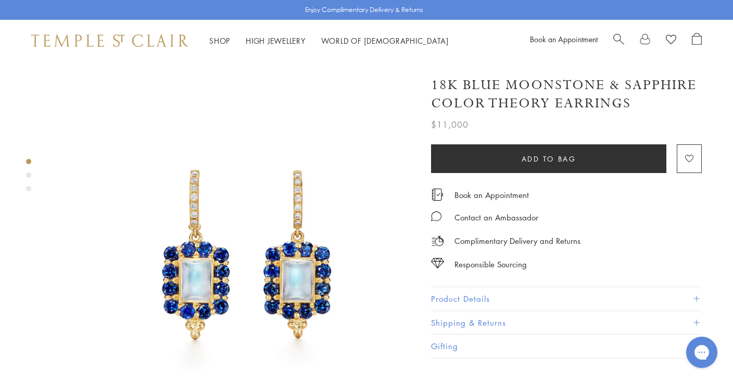
click at [29, 174] on div "Product gallery navigation" at bounding box center [28, 174] width 5 height 5
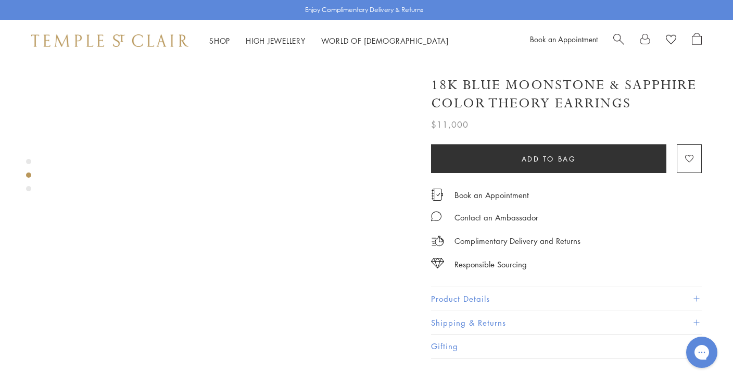
scroll to position [415, 0]
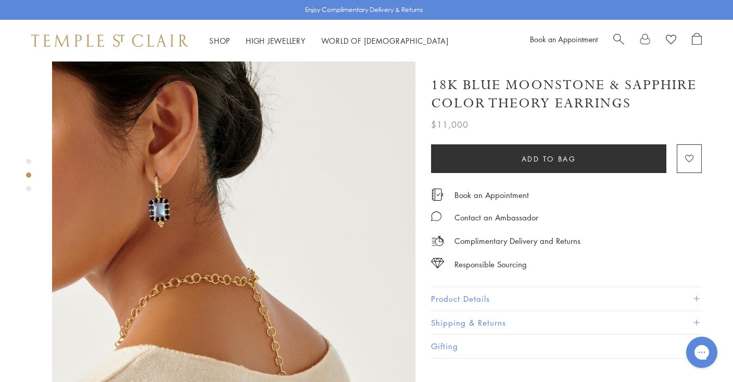
click at [28, 185] on div "Product gallery navigation" at bounding box center [28, 177] width 5 height 43
click at [28, 188] on div "Product gallery navigation" at bounding box center [28, 188] width 5 height 5
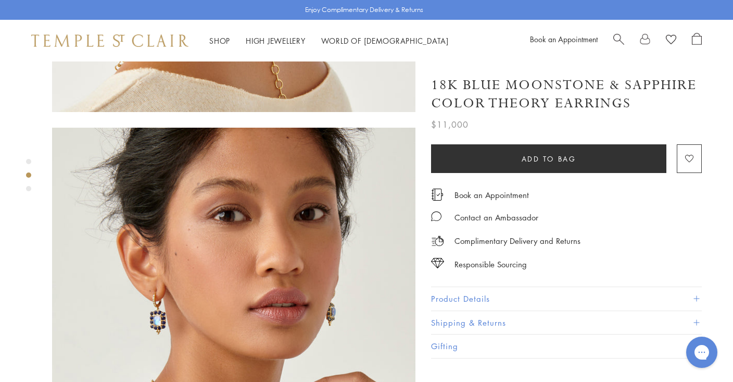
scroll to position [746, 0]
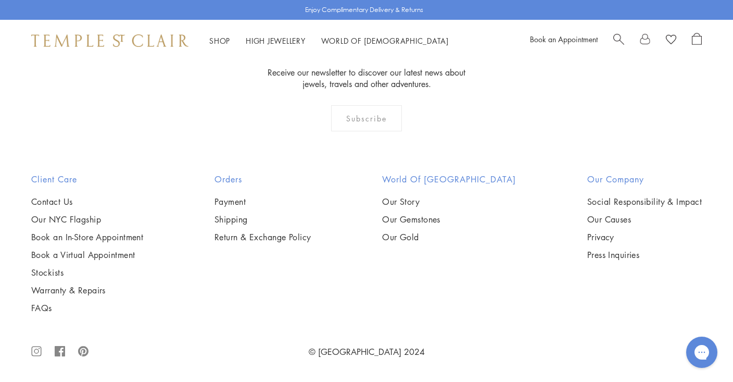
scroll to position [4092, 0]
click at [0, 0] on img at bounding box center [0, 0] width 0 height 0
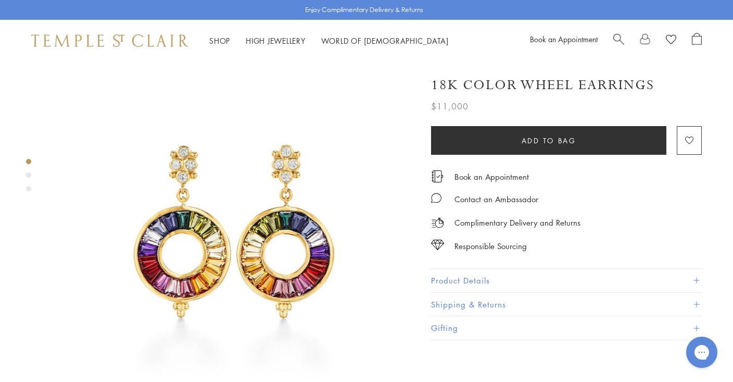
click at [29, 173] on div "Product gallery navigation" at bounding box center [28, 174] width 5 height 5
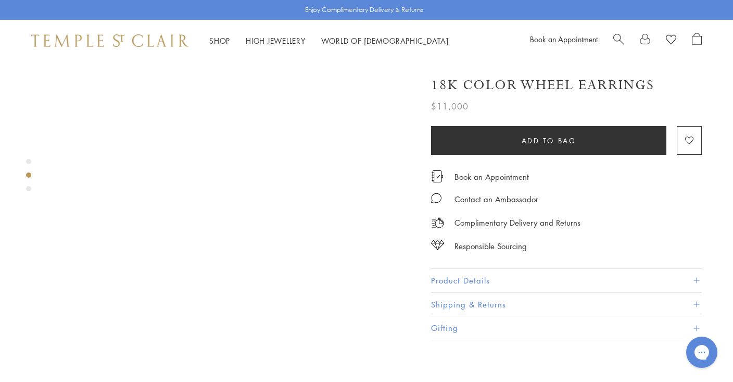
scroll to position [383, 0]
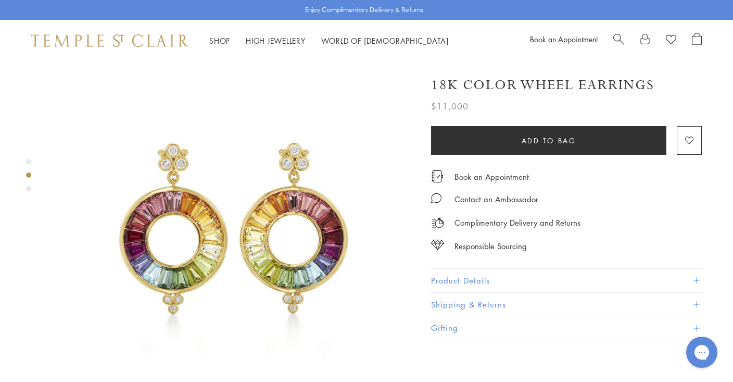
click at [29, 187] on div "Product gallery navigation" at bounding box center [28, 188] width 5 height 5
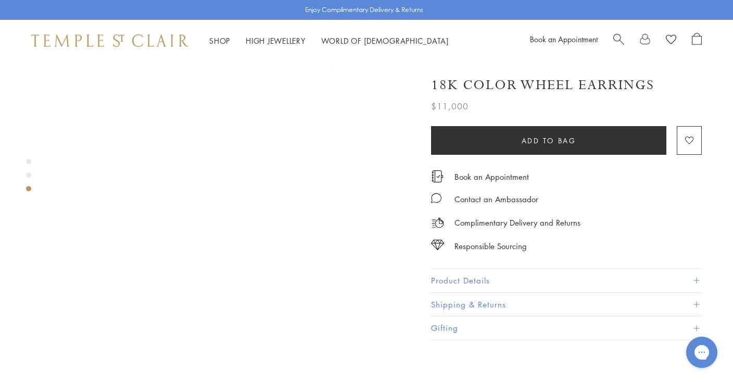
scroll to position [746, 0]
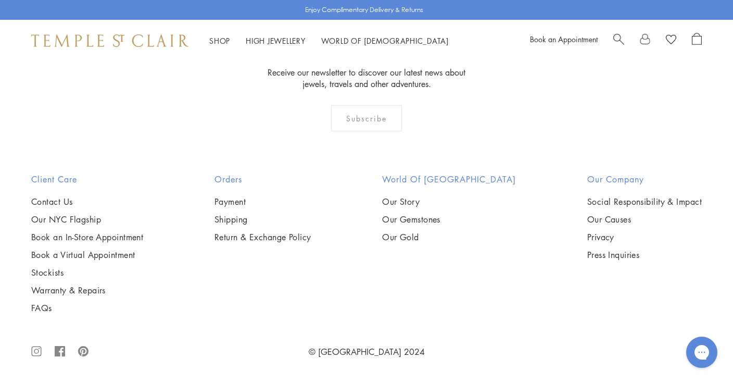
scroll to position [4703, 0]
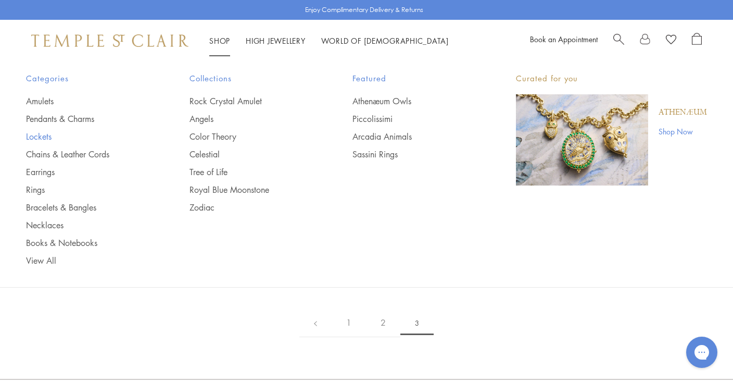
click at [36, 135] on link "Lockets" at bounding box center [87, 136] width 122 height 11
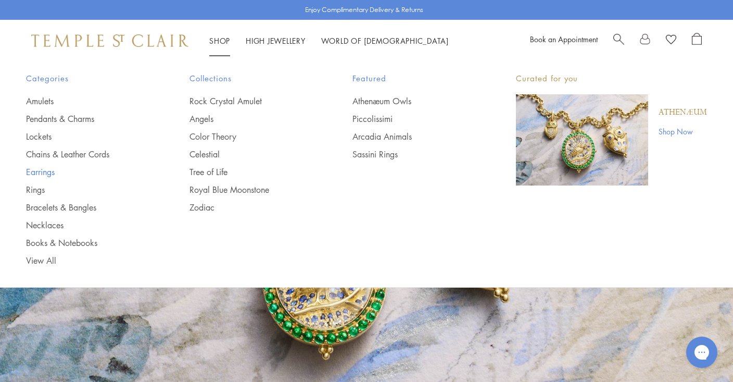
click at [42, 170] on link "Earrings" at bounding box center [87, 171] width 122 height 11
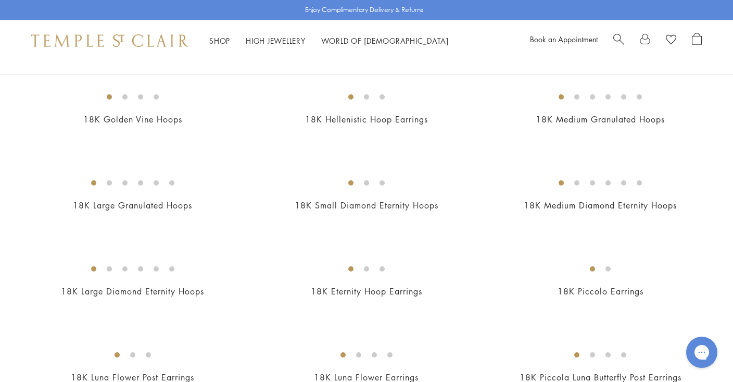
scroll to position [1033, 0]
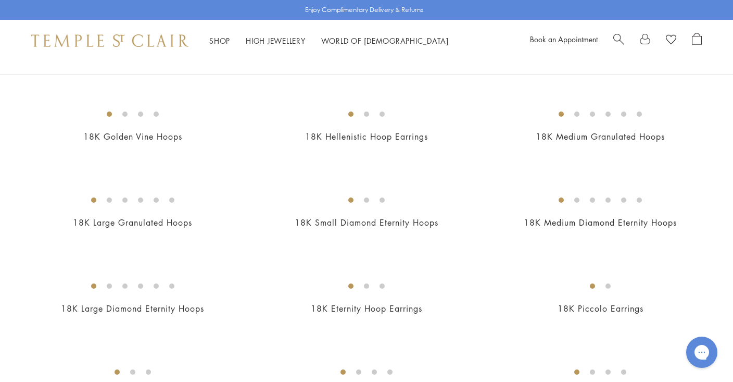
click at [0, 0] on img at bounding box center [0, 0] width 0 height 0
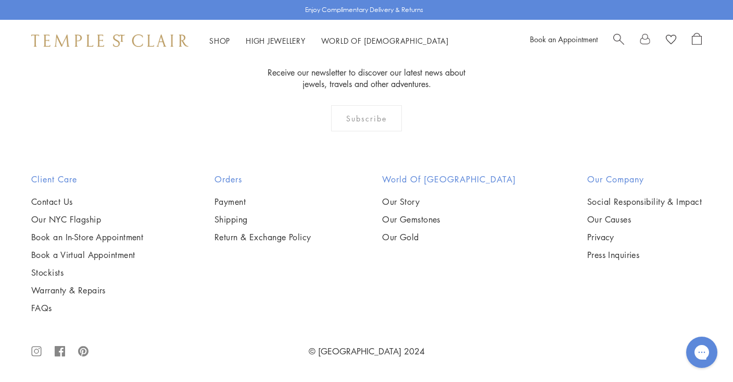
scroll to position [5026, 0]
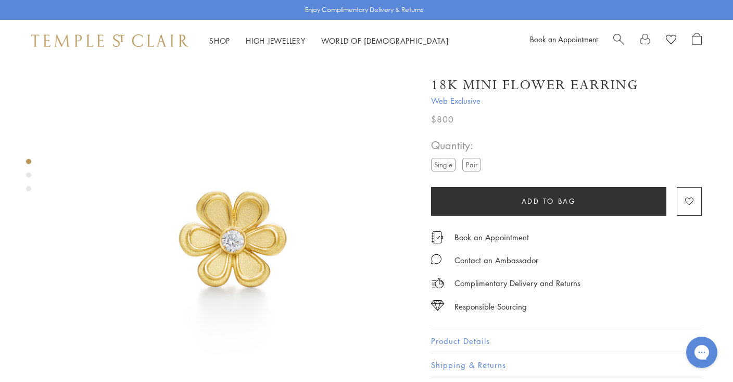
click at [28, 174] on div "Product gallery navigation" at bounding box center [28, 174] width 5 height 5
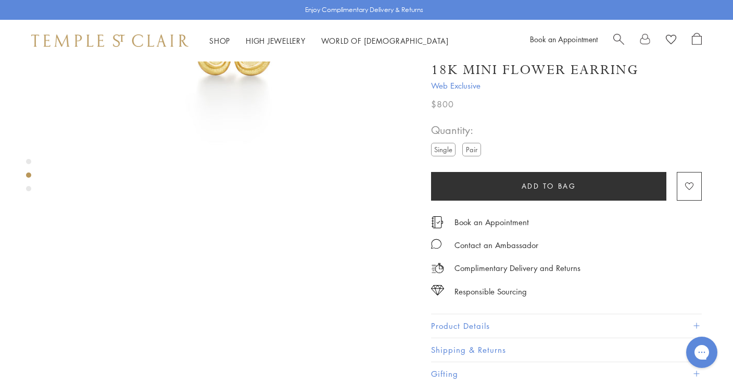
scroll to position [383, 0]
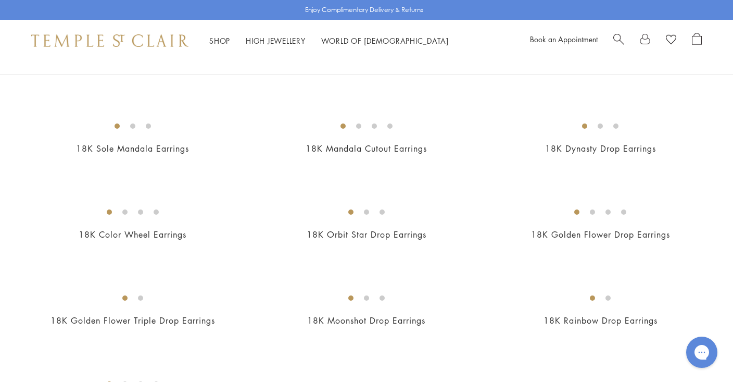
scroll to position [1219, 0]
click at [0, 0] on img at bounding box center [0, 0] width 0 height 0
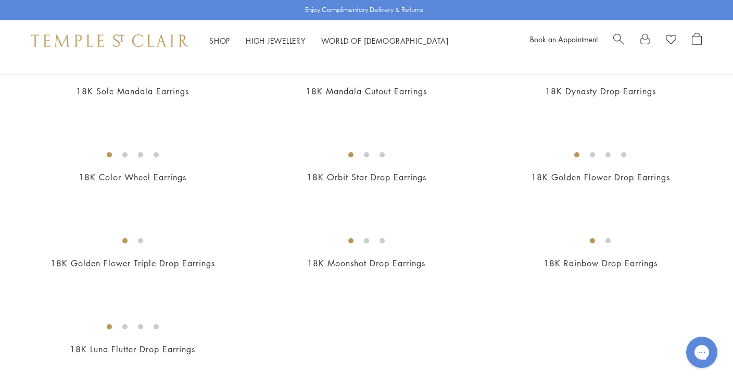
scroll to position [1249, 0]
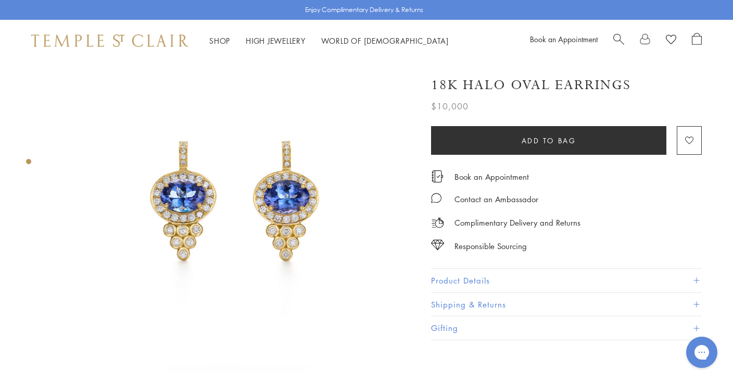
scroll to position [59, 0]
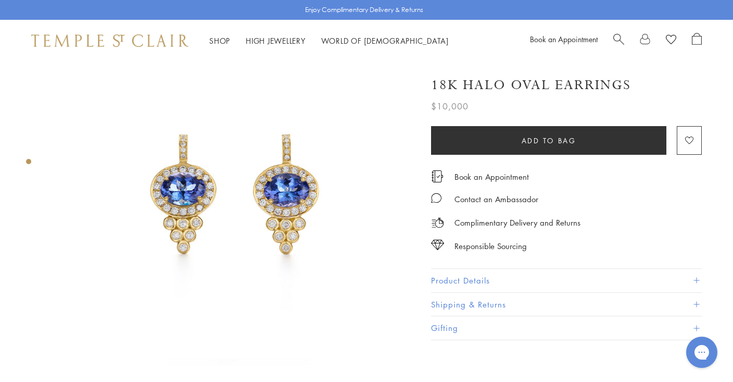
click at [447, 274] on button "Product Details" at bounding box center [566, 280] width 271 height 23
